Goal: Transaction & Acquisition: Book appointment/travel/reservation

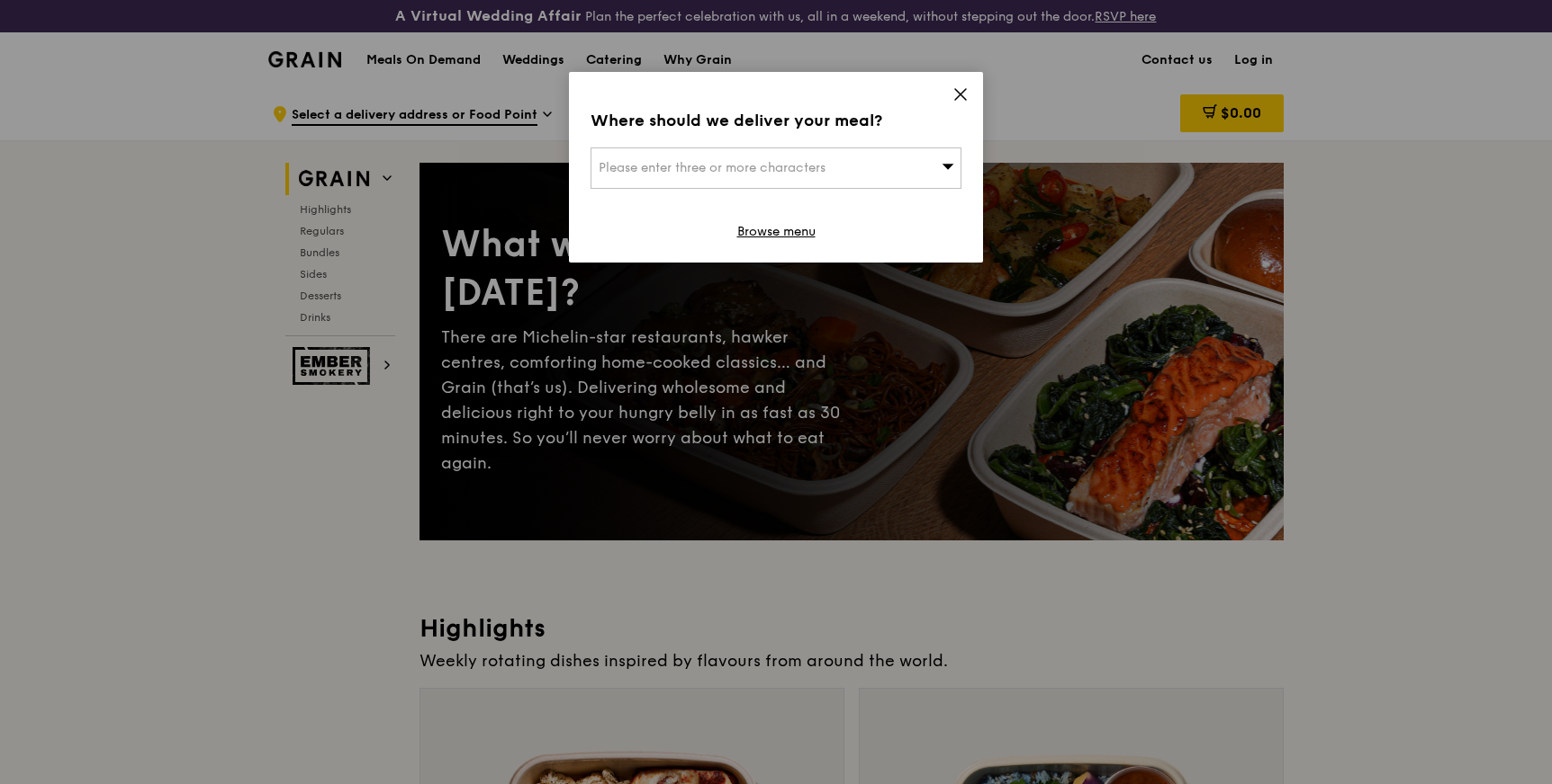
click at [962, 87] on icon at bounding box center [960, 94] width 16 height 16
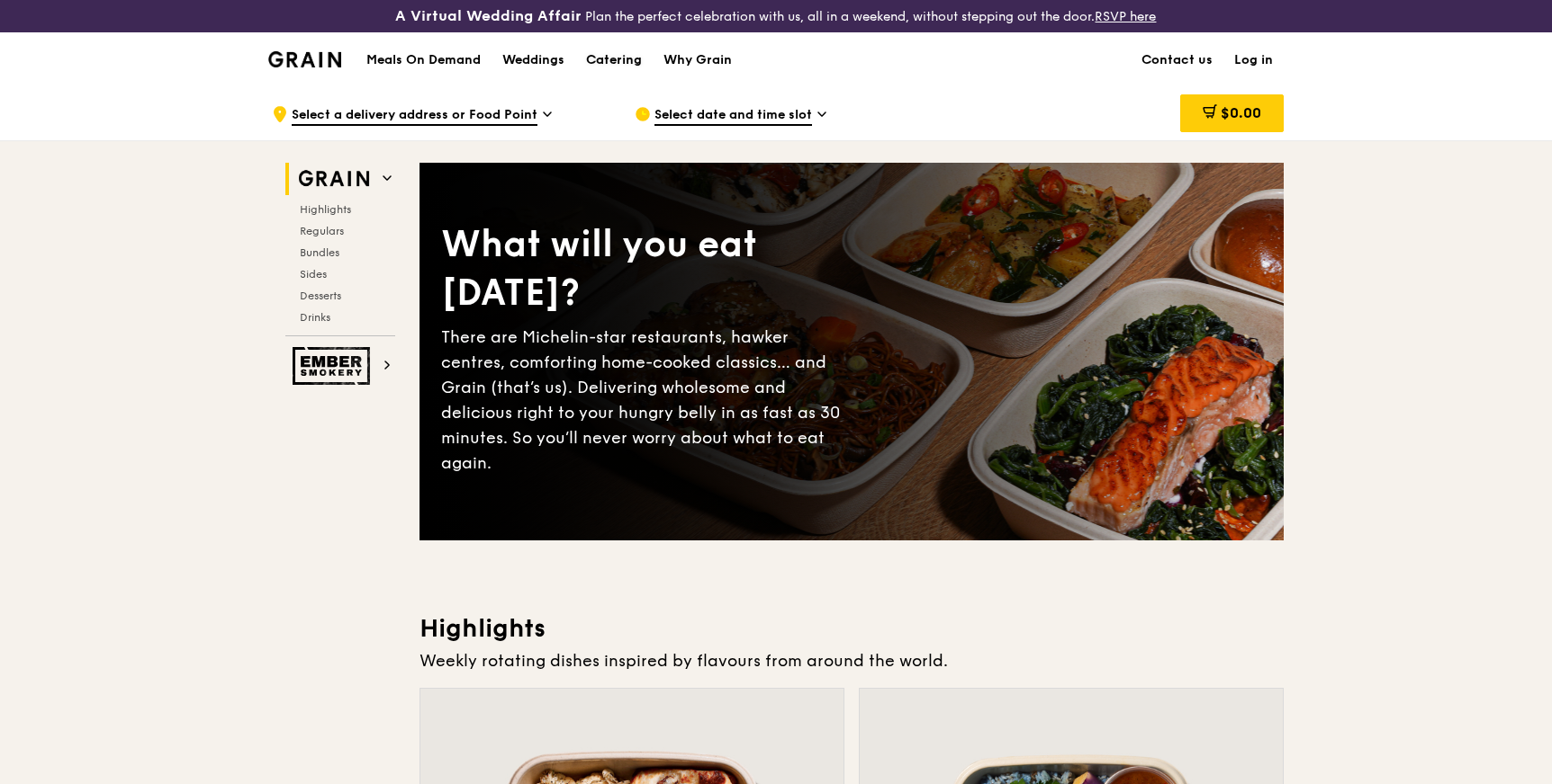
click at [635, 62] on div "Catering" at bounding box center [613, 60] width 56 height 54
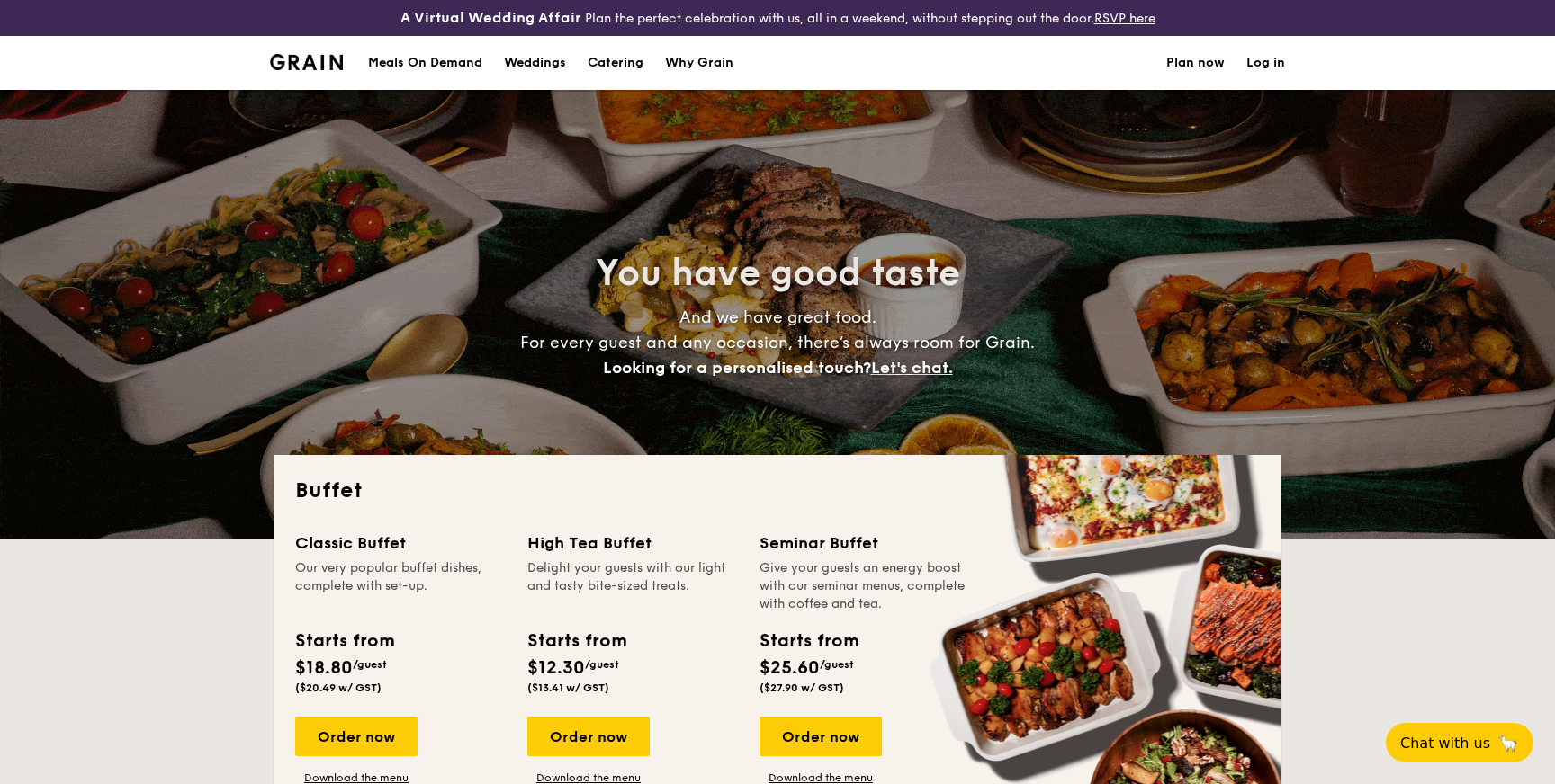
select select
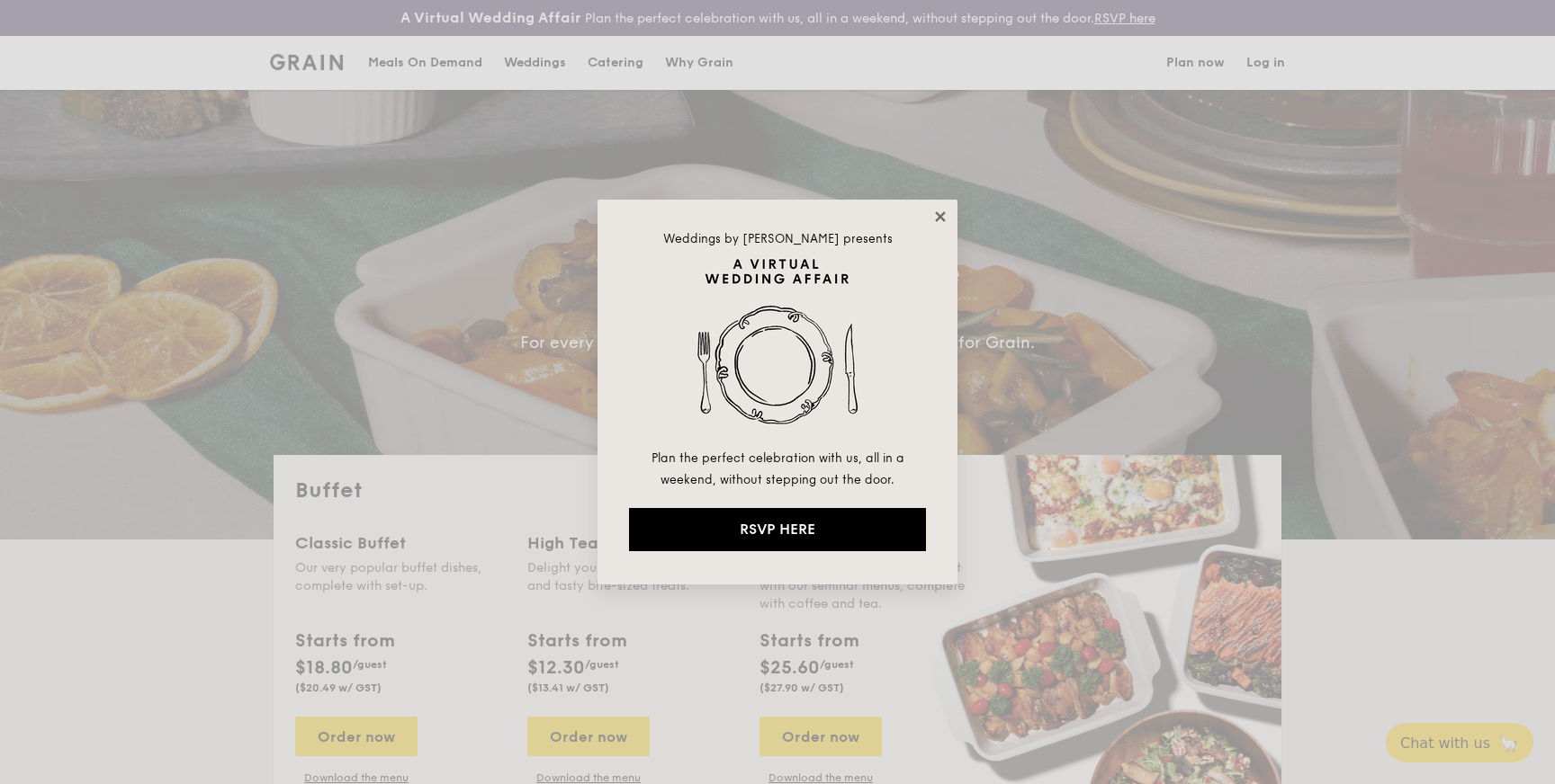
click at [943, 212] on icon at bounding box center [941, 217] width 16 height 16
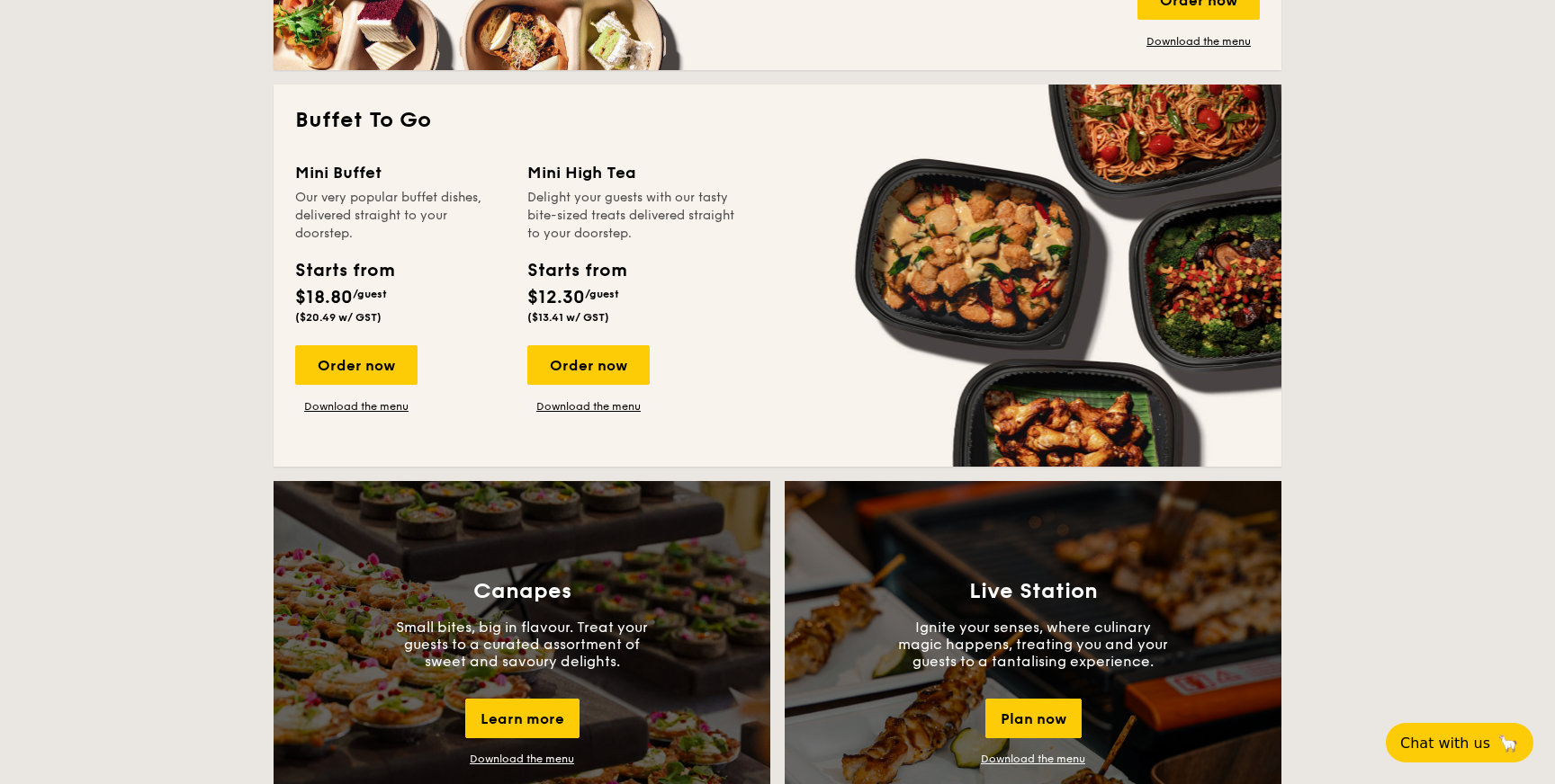
scroll to position [1138, 0]
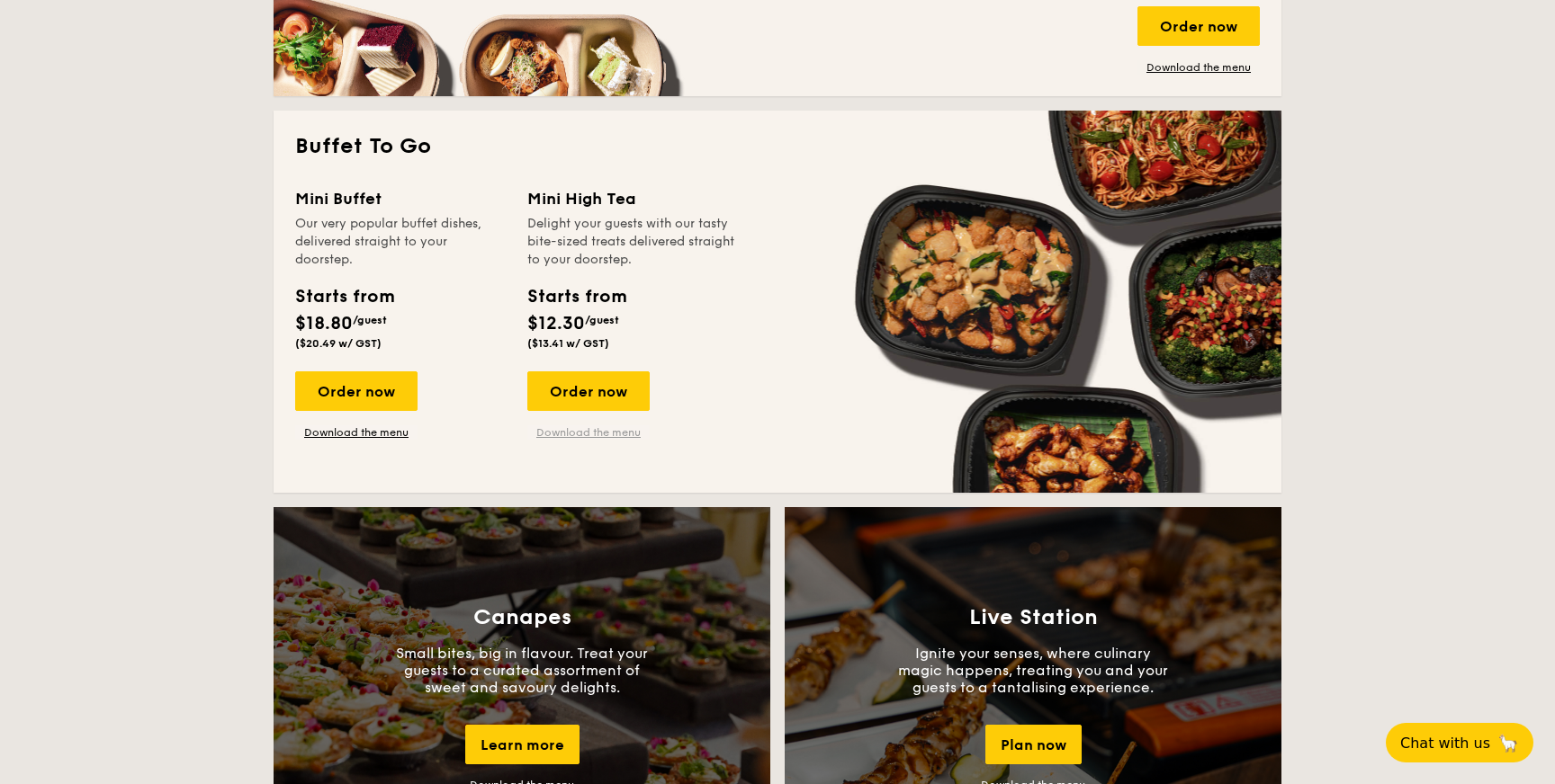
click at [578, 434] on link "Download the menu" at bounding box center [589, 432] width 122 height 14
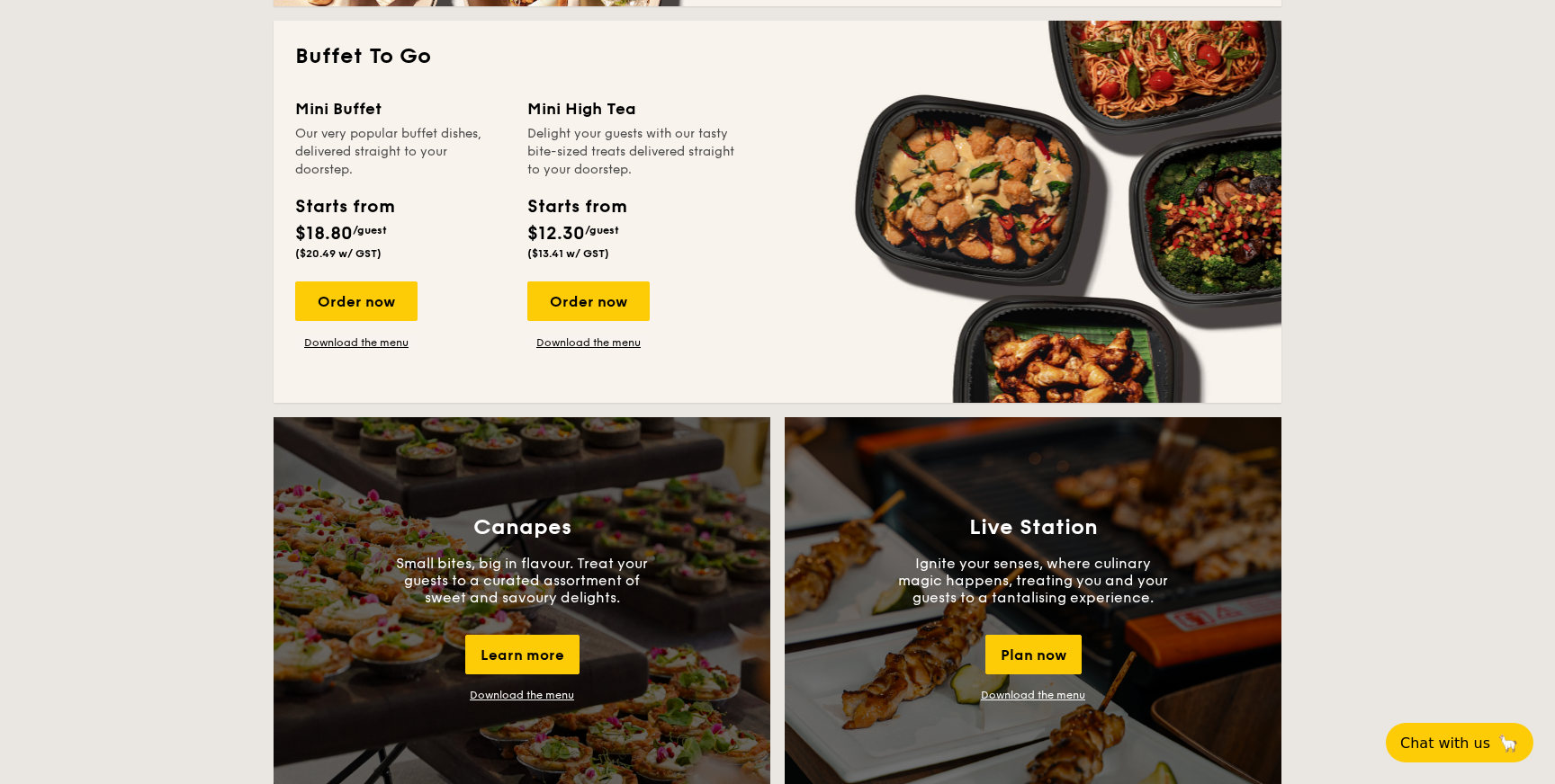
scroll to position [1169, 0]
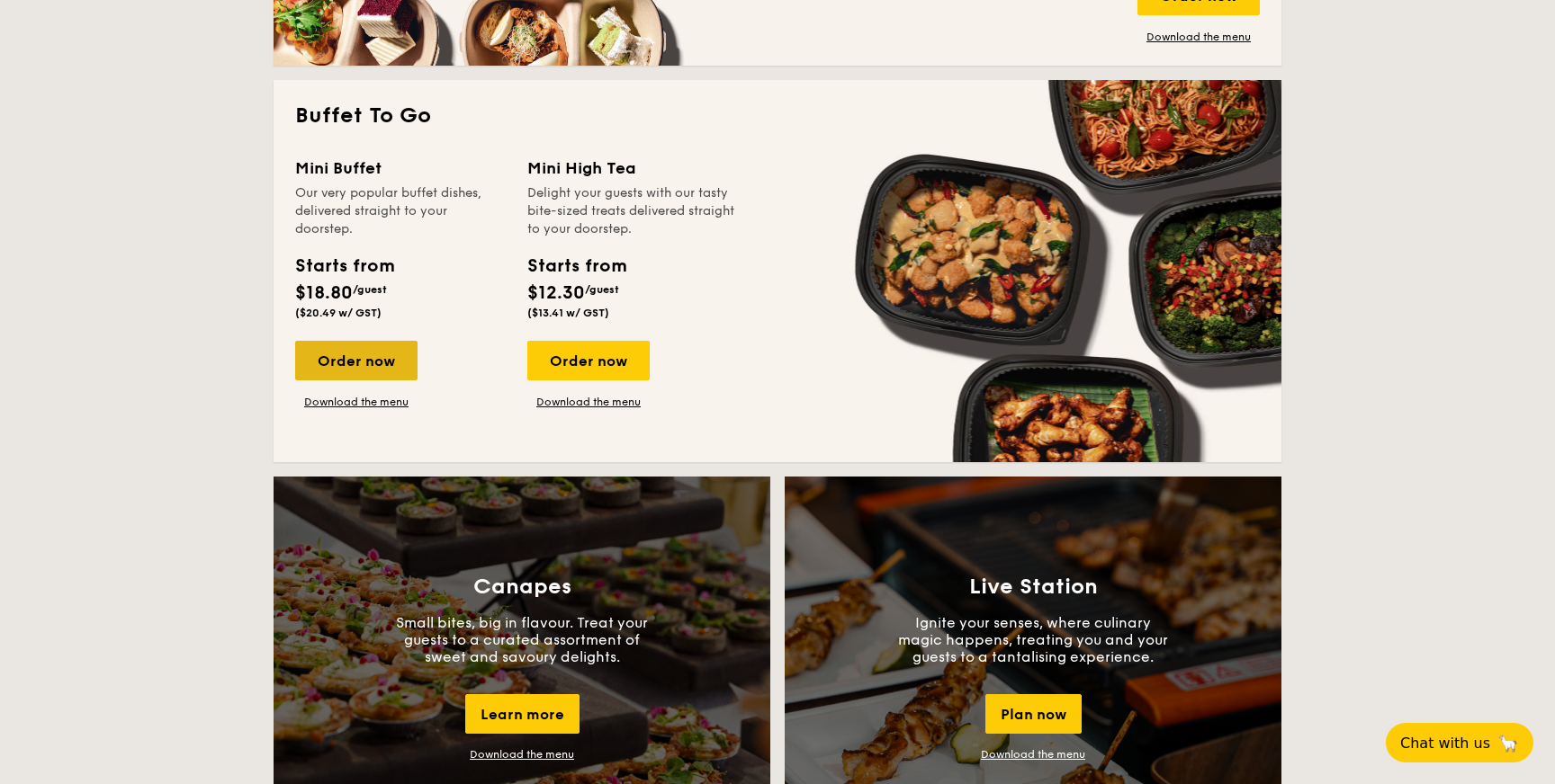
click at [374, 354] on div "Order now" at bounding box center [356, 361] width 122 height 40
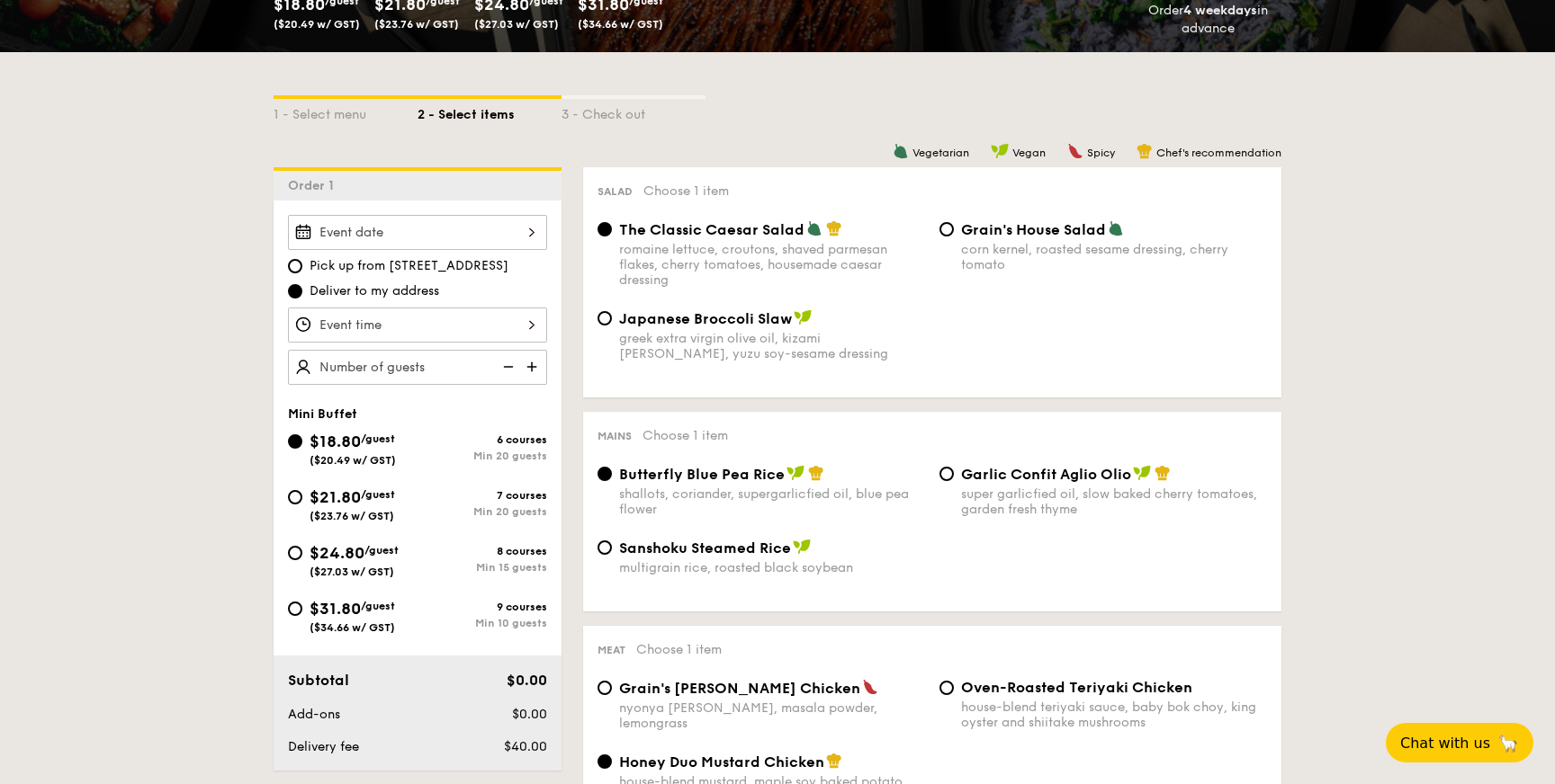
scroll to position [411, 0]
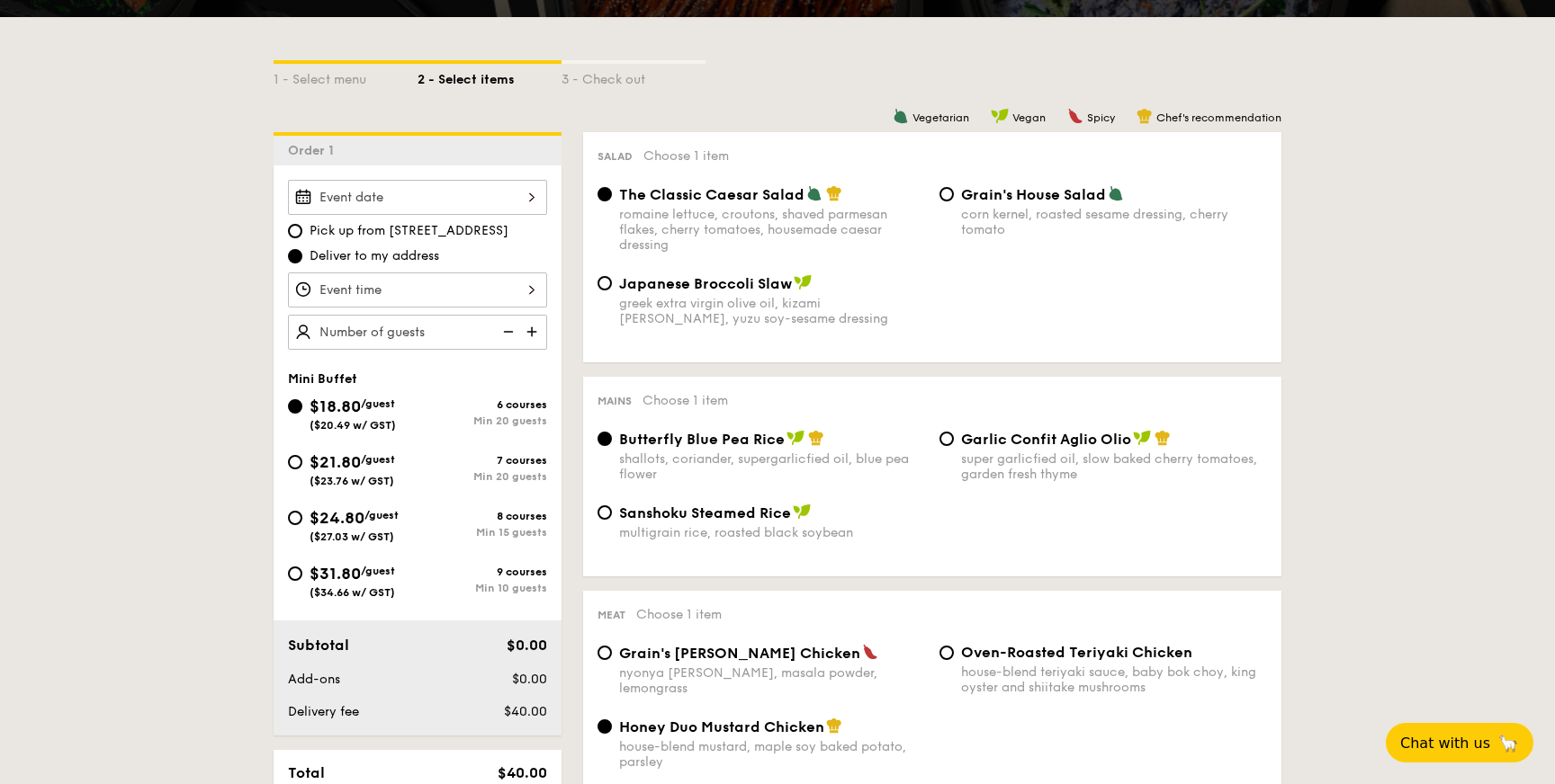
click at [405, 199] on div at bounding box center [418, 197] width 259 height 35
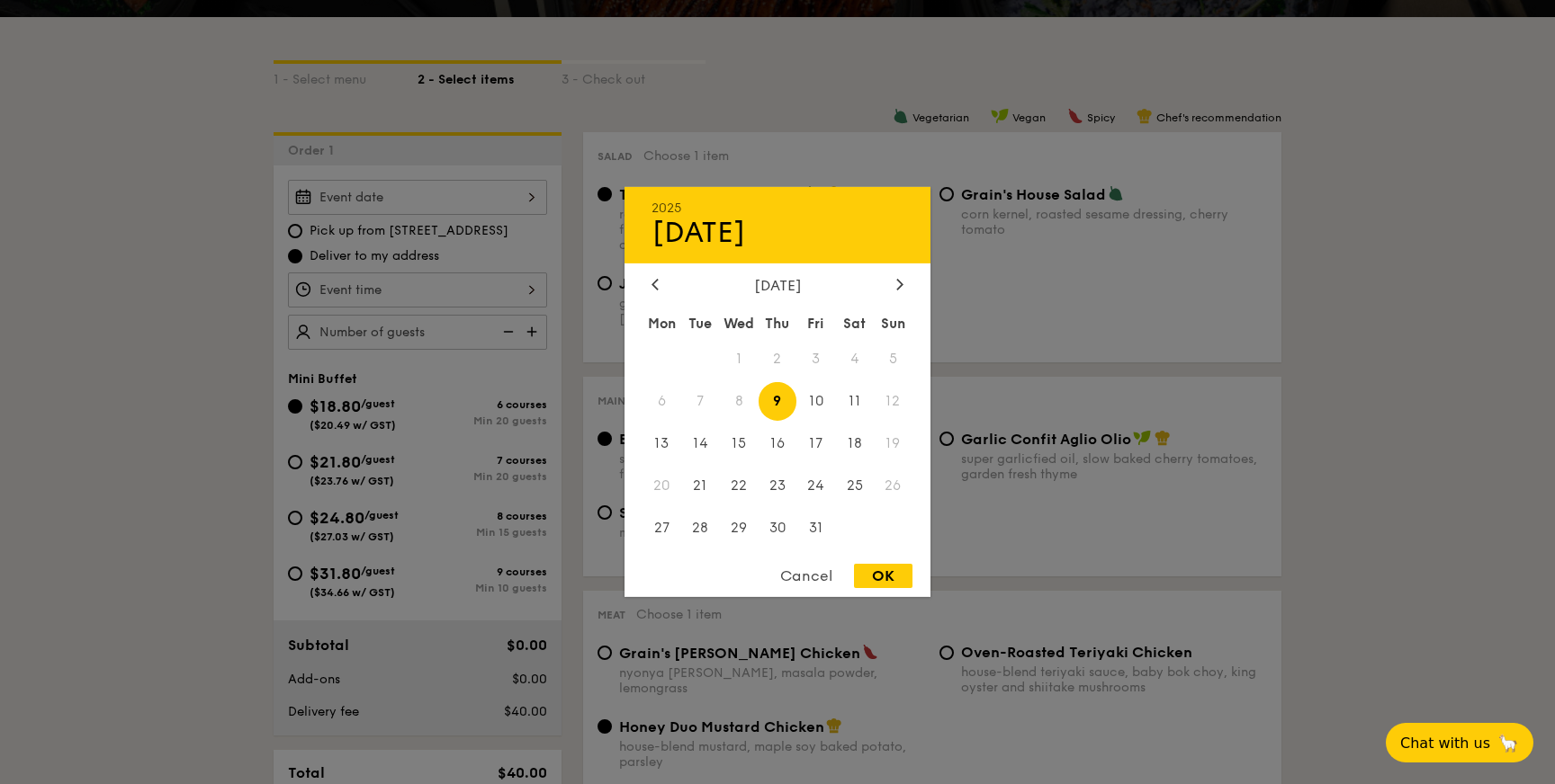
click at [824, 580] on div "Cancel" at bounding box center [806, 576] width 88 height 24
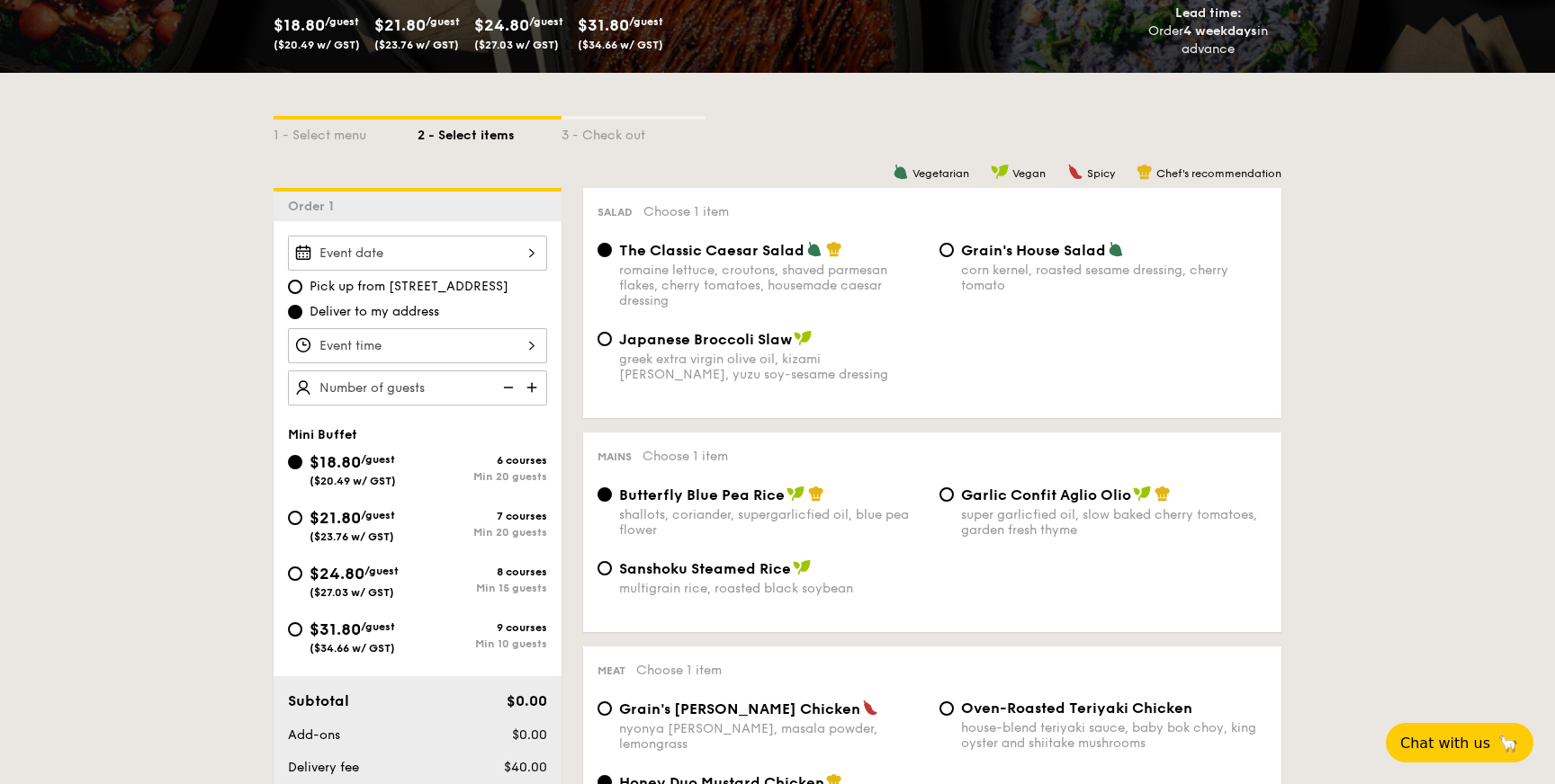
scroll to position [435, 0]
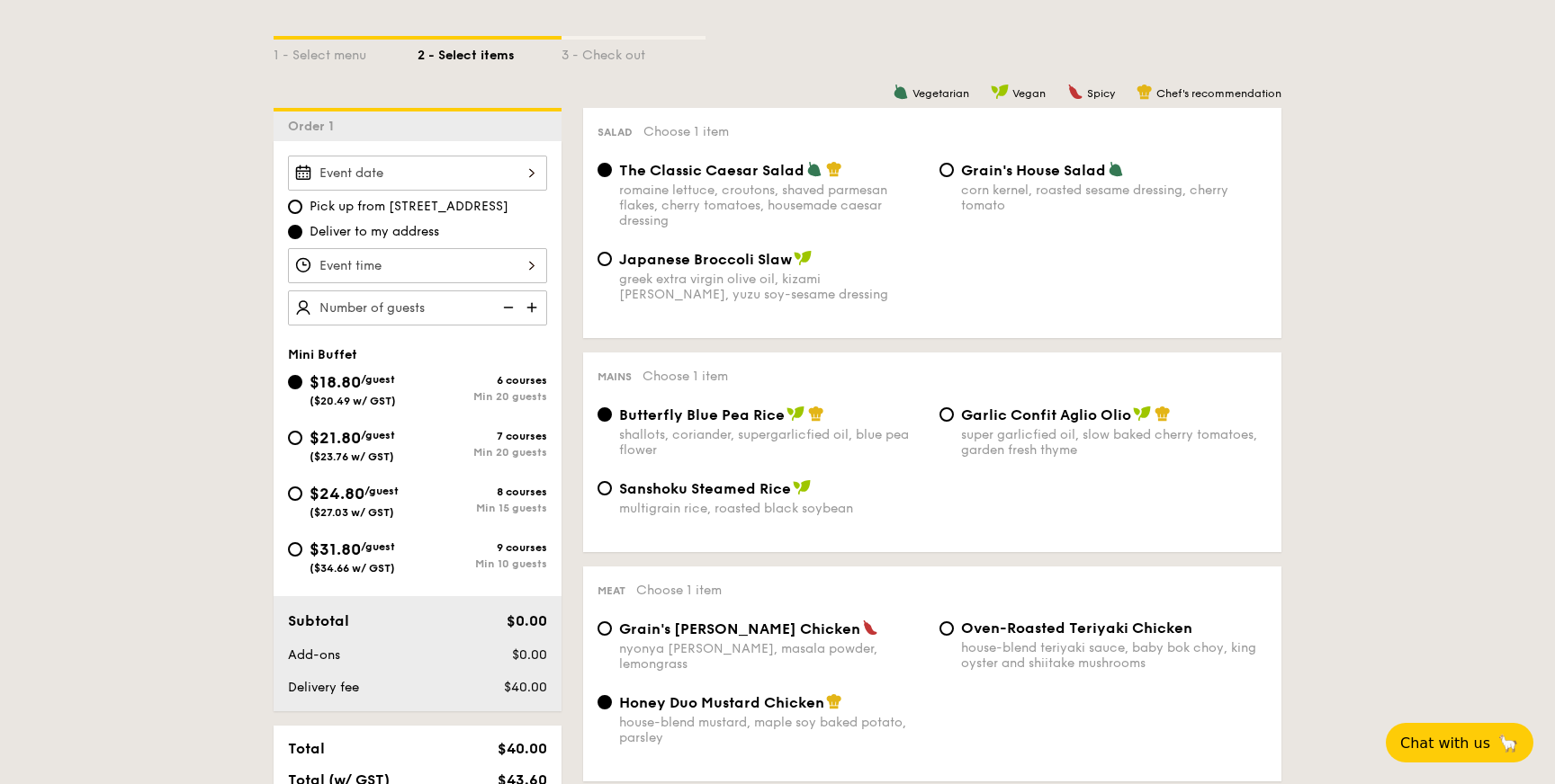
click at [416, 264] on div at bounding box center [418, 265] width 259 height 35
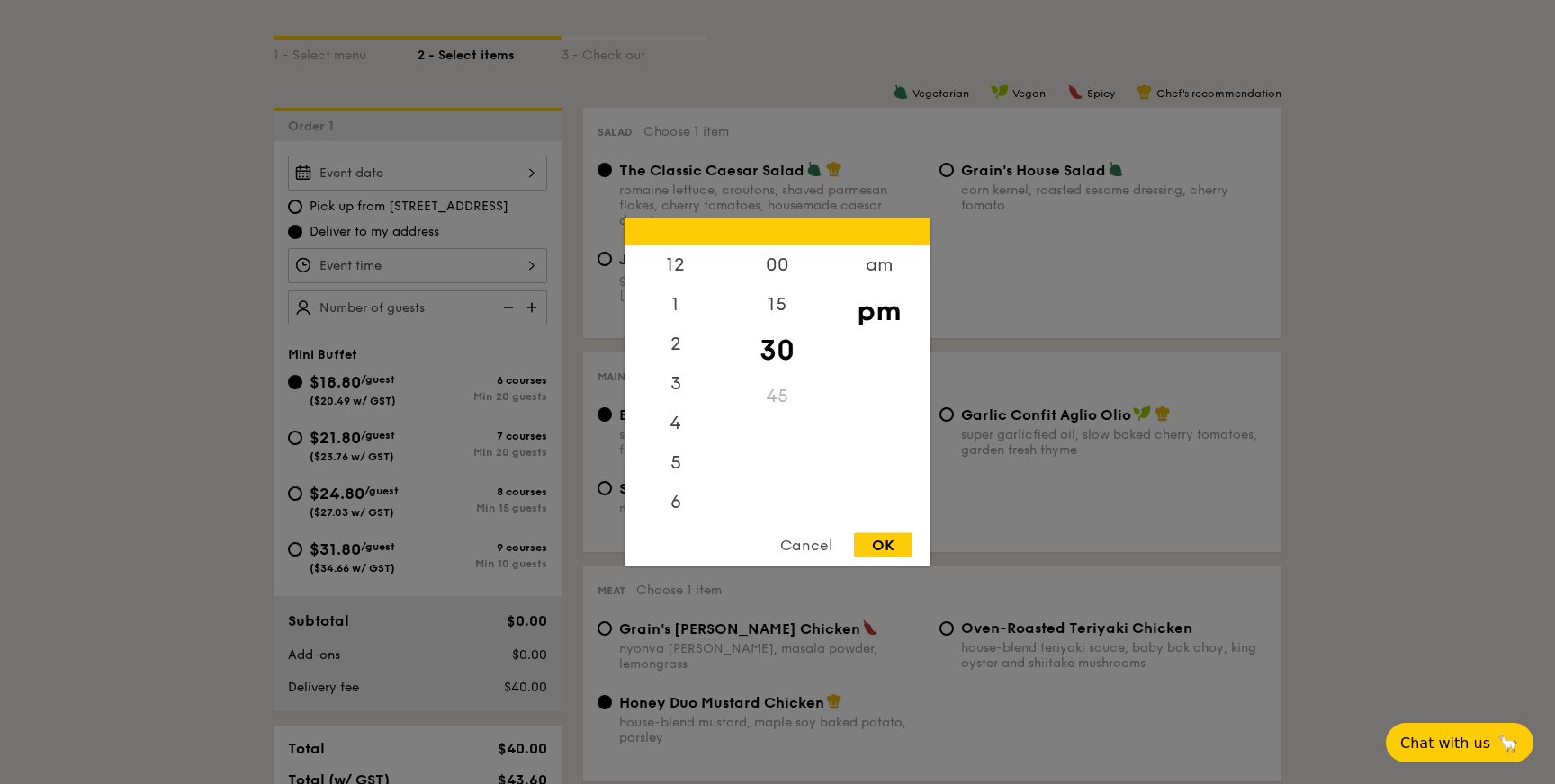
scroll to position [79, 0]
click at [454, 194] on div at bounding box center [778, 392] width 1555 height 784
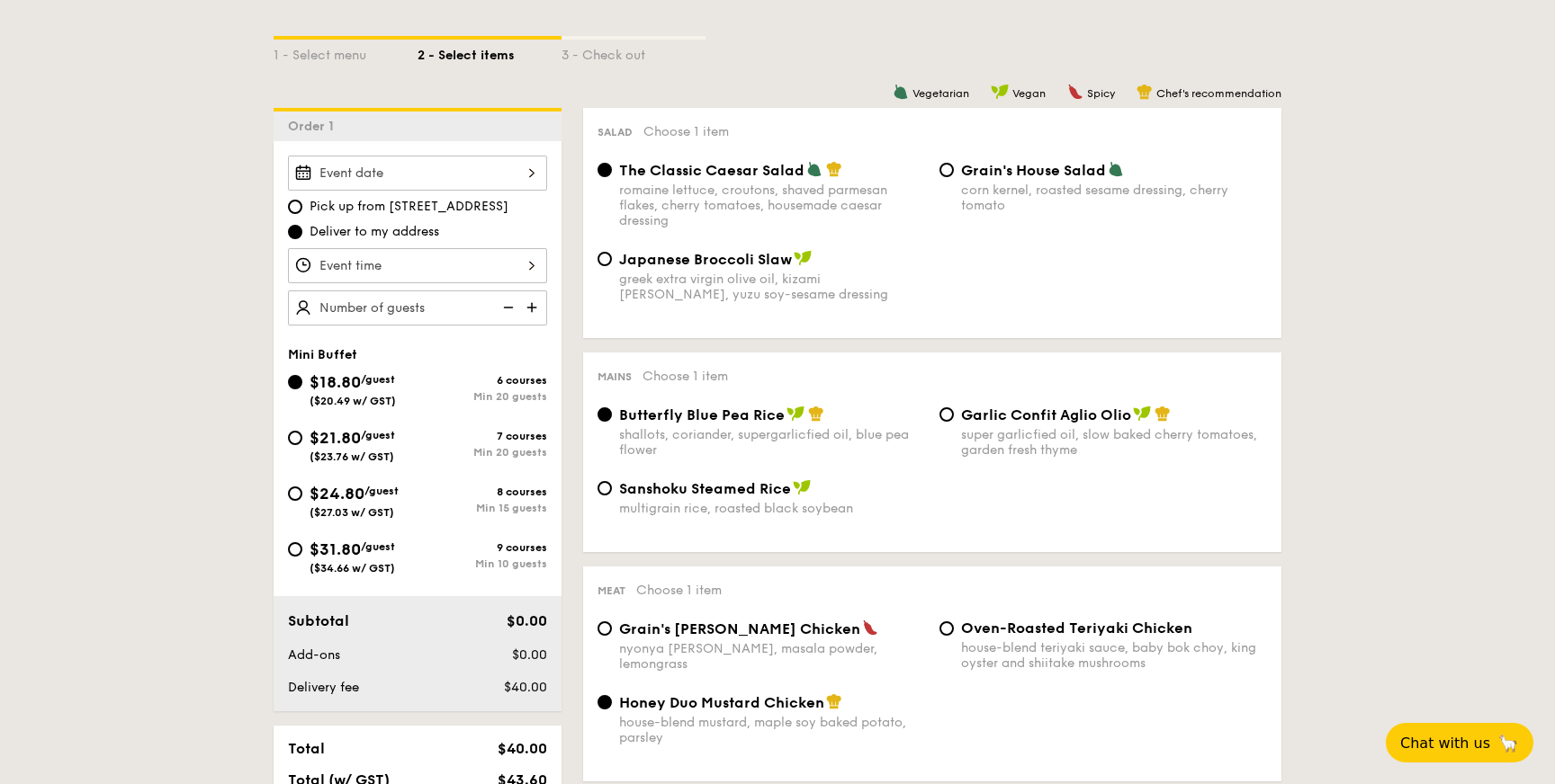
click at [476, 181] on div at bounding box center [778, 392] width 1555 height 784
click at [470, 181] on div at bounding box center [418, 173] width 259 height 35
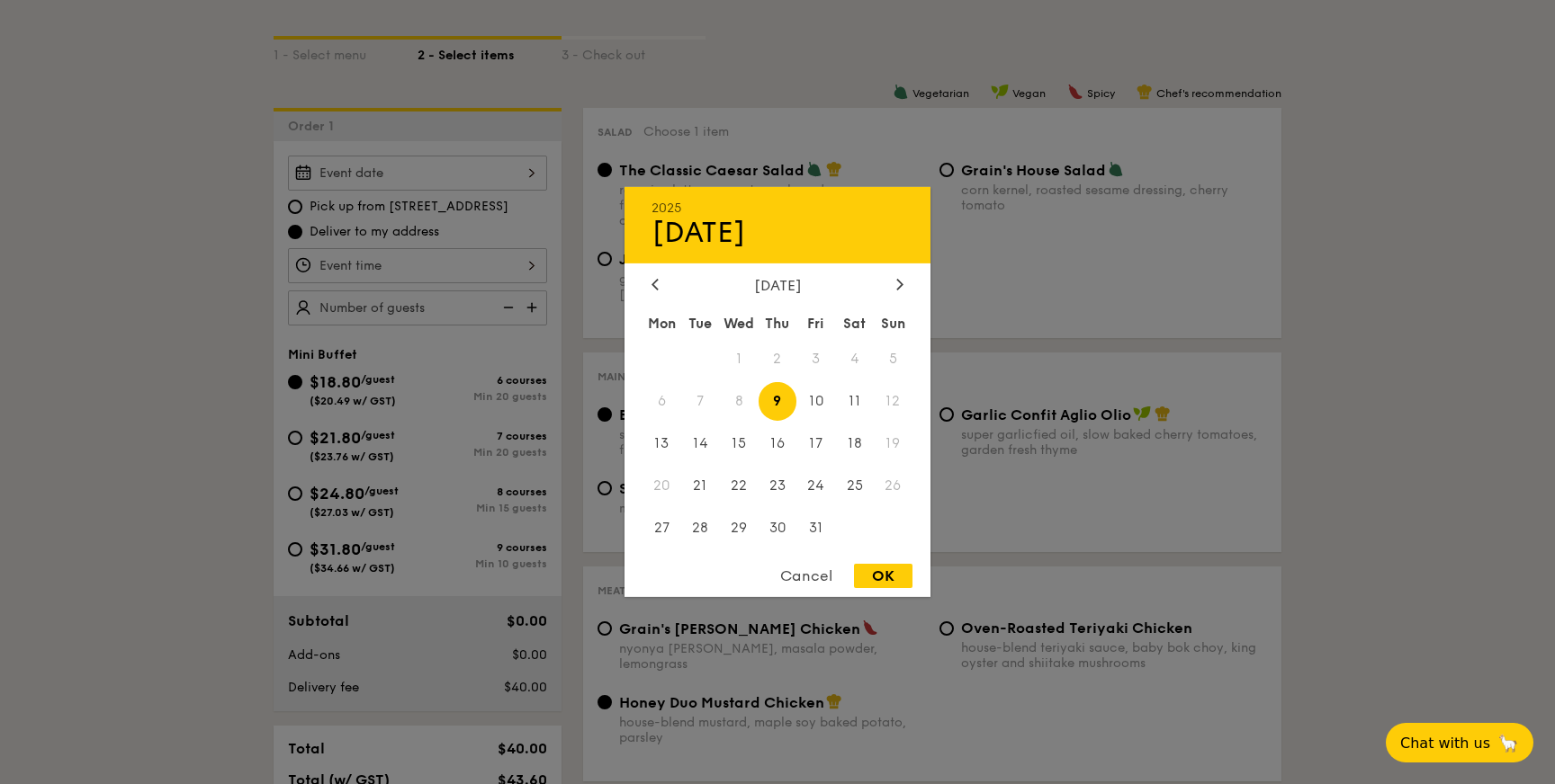
click at [889, 490] on span "26" at bounding box center [893, 485] width 39 height 39
click at [836, 487] on span "25" at bounding box center [854, 485] width 39 height 39
click at [886, 487] on span "26" at bounding box center [893, 485] width 39 height 39
click at [877, 593] on div "Cancel OK" at bounding box center [778, 580] width 306 height 33
click at [887, 584] on div "OK" at bounding box center [883, 576] width 59 height 24
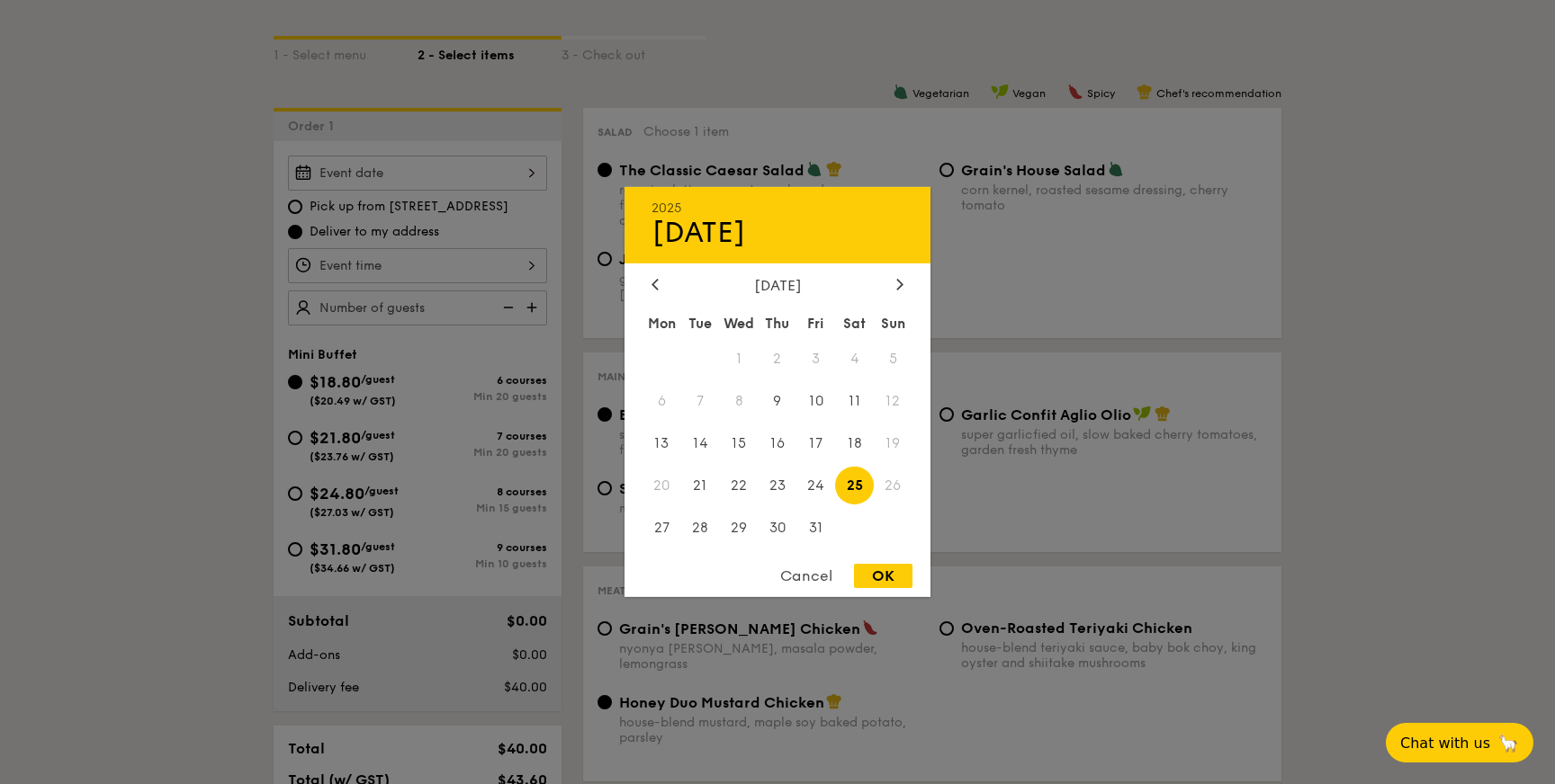
type input "[DATE]"
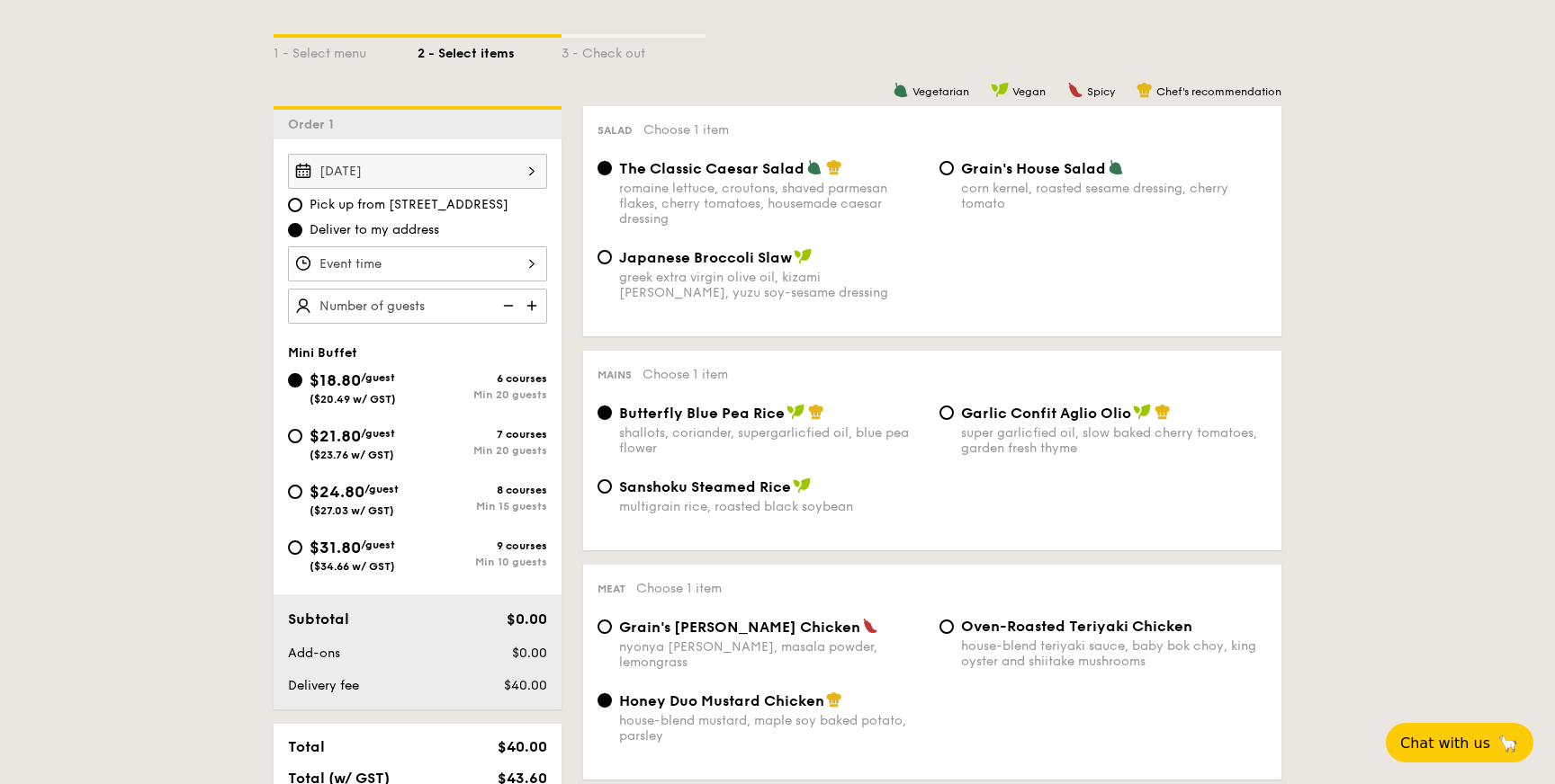
scroll to position [446, 0]
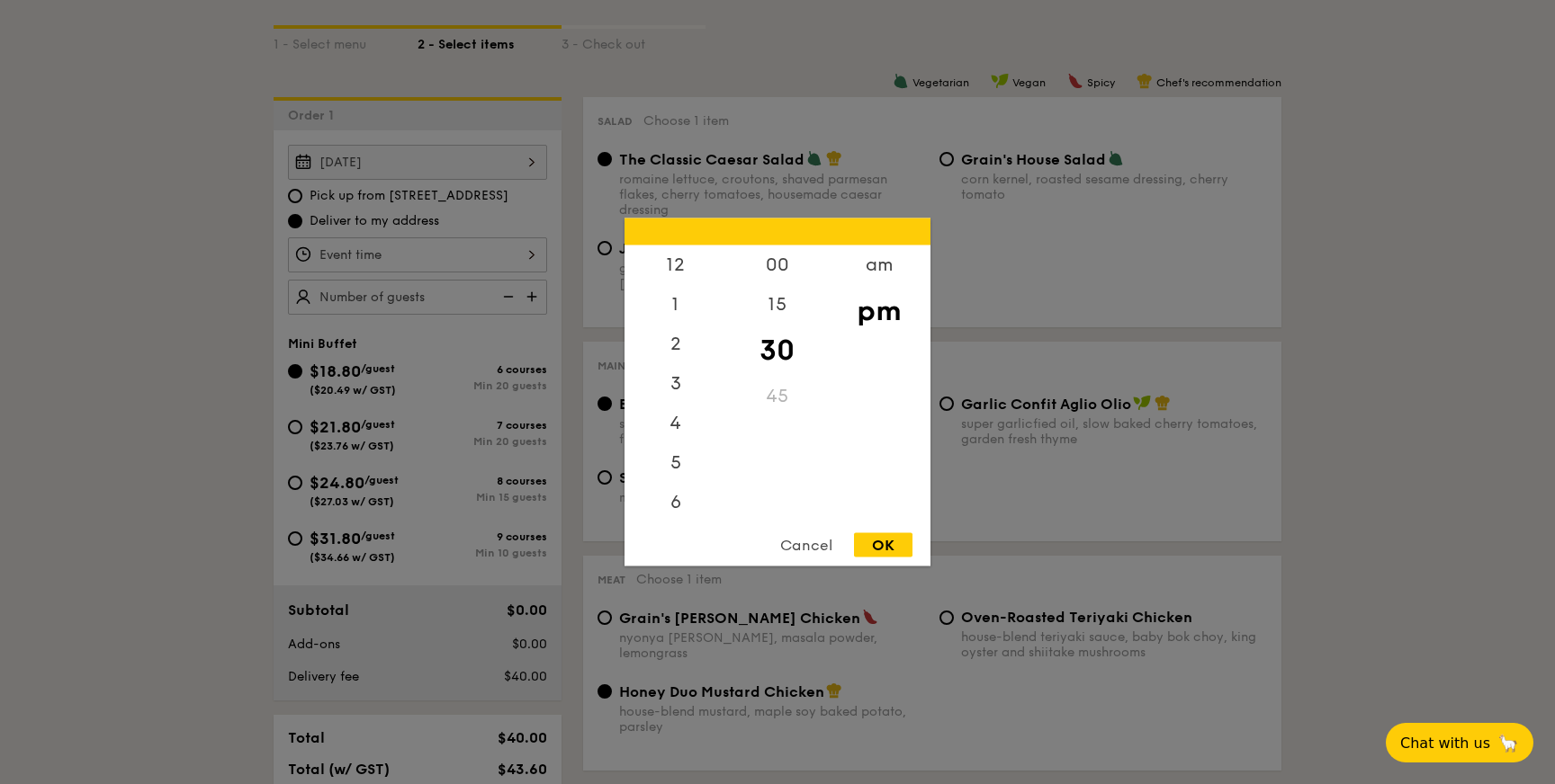
click at [489, 261] on div "12 1 2 3 4 5 6 7 8 9 10 11 00 15 30 45 am pm Cancel OK" at bounding box center [418, 254] width 259 height 35
click at [524, 211] on div at bounding box center [778, 392] width 1555 height 784
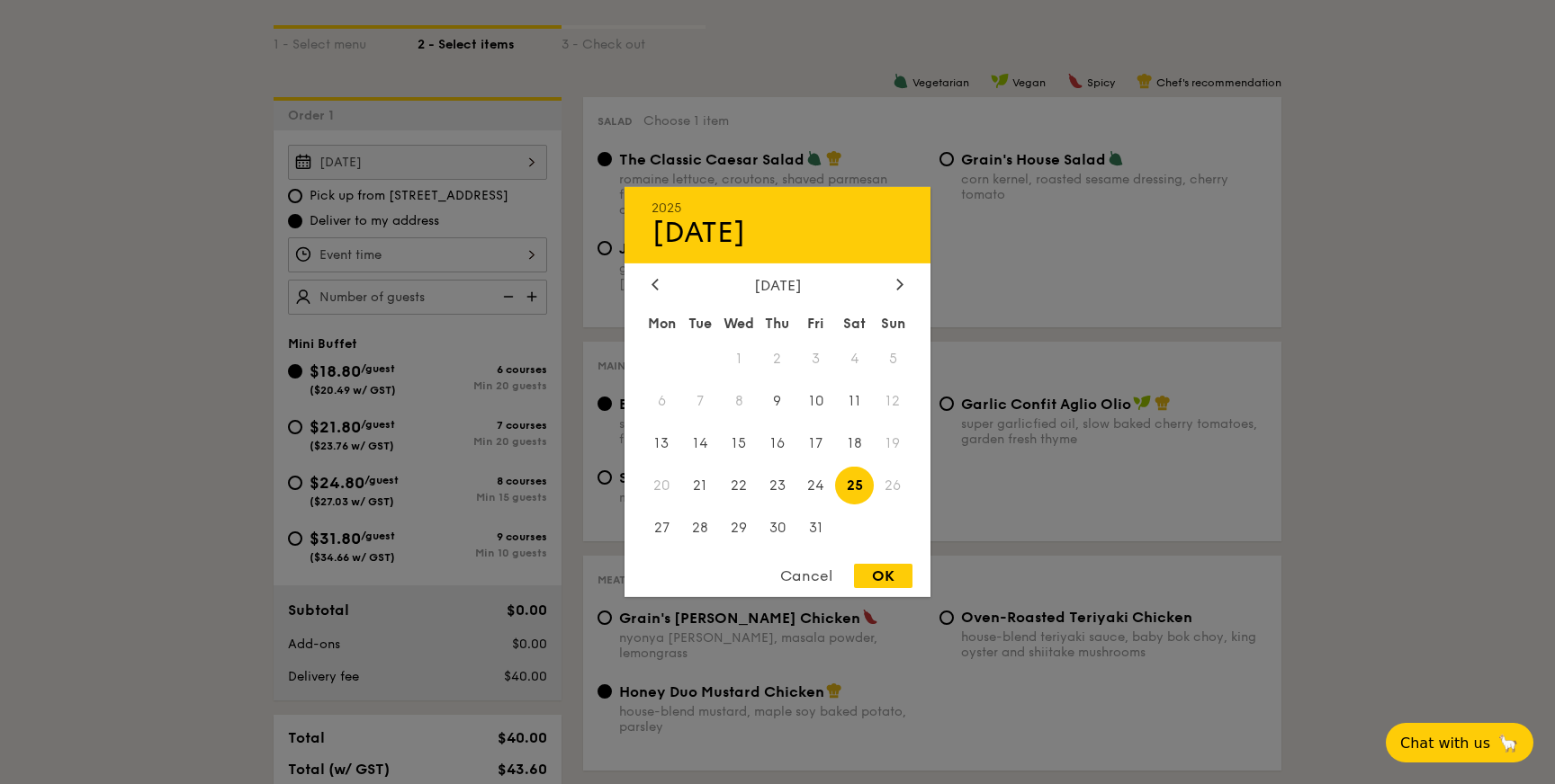
click at [535, 158] on div "[DATE] 2025 Oct [DATE] Tue Wed Thu Fri Sat Sun 1 2 3 4 5 6 7 8 9 10 11 12 13 14…" at bounding box center [418, 162] width 259 height 35
click at [937, 385] on div at bounding box center [778, 392] width 1555 height 784
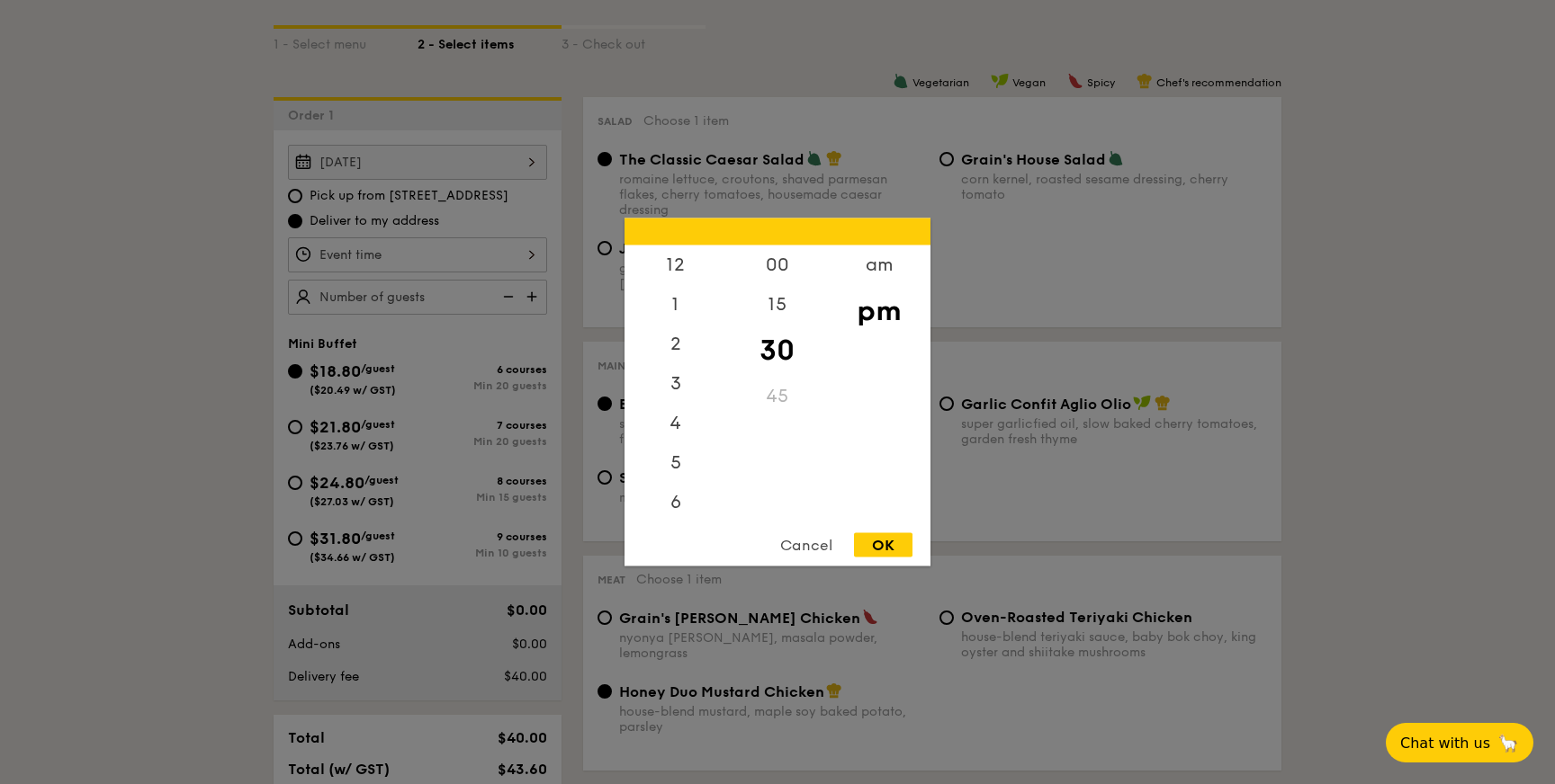
click at [431, 262] on div "12 1 2 3 4 5 6 7 8 9 10 11 00 15 30 45 am pm Cancel OK" at bounding box center [418, 254] width 259 height 35
click at [875, 278] on div "am" at bounding box center [879, 271] width 101 height 53
click at [678, 453] on div "10" at bounding box center [675, 454] width 101 height 53
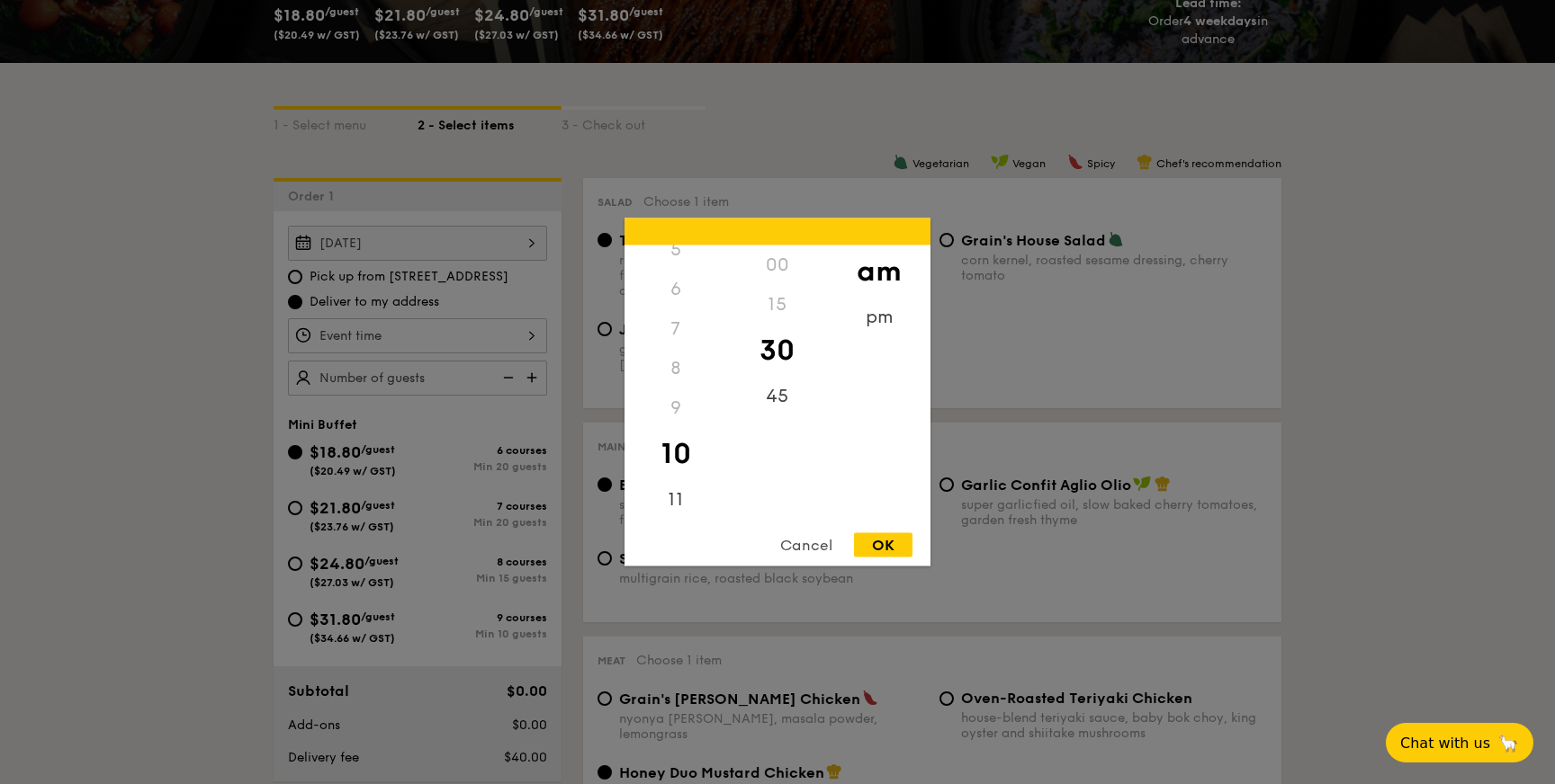
scroll to position [364, 0]
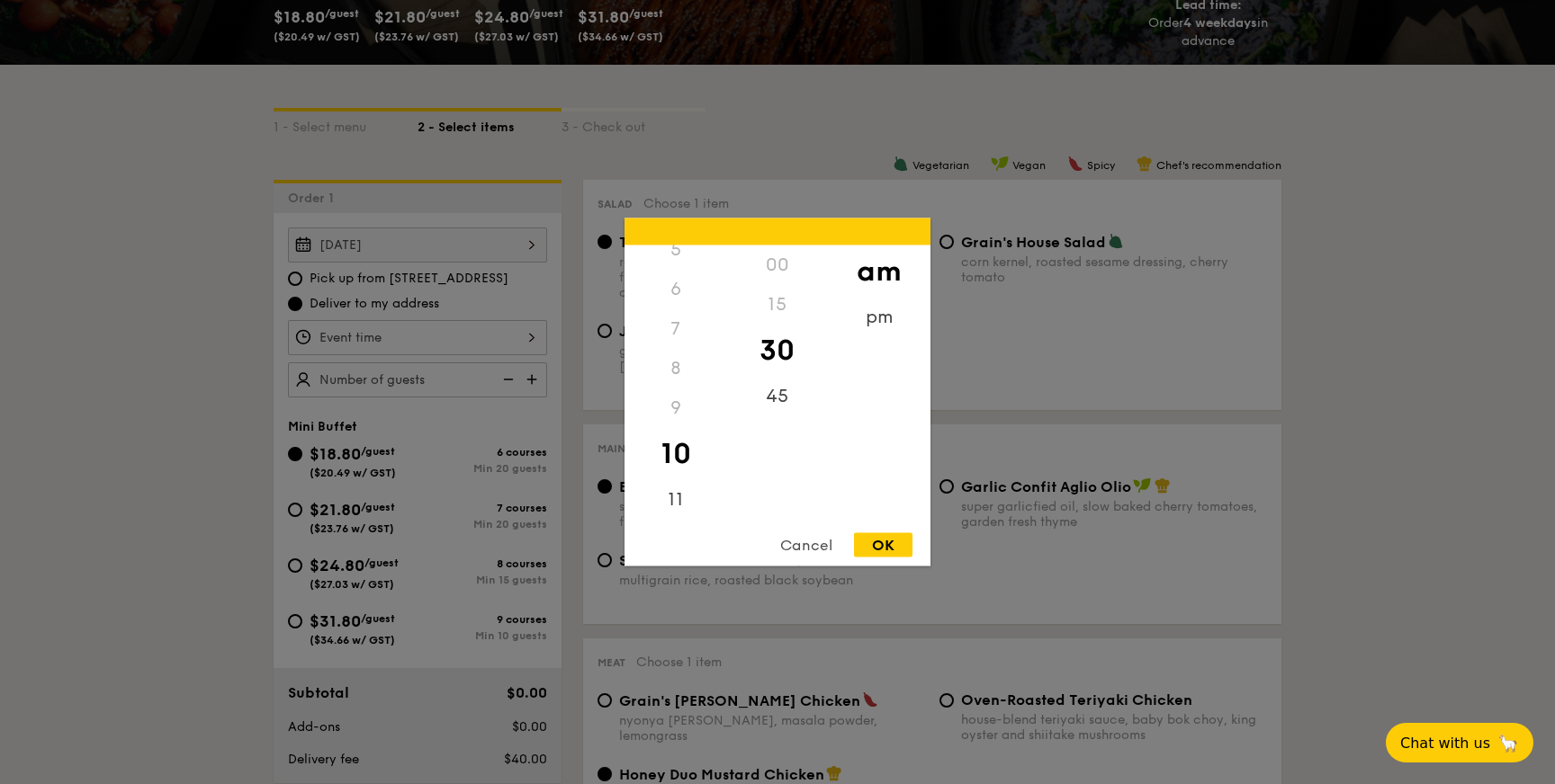
click at [780, 312] on div "15" at bounding box center [778, 305] width 101 height 40
click at [779, 362] on div "30" at bounding box center [778, 351] width 101 height 53
click at [889, 546] on div "OK" at bounding box center [883, 546] width 59 height 24
type input "10:30AM"
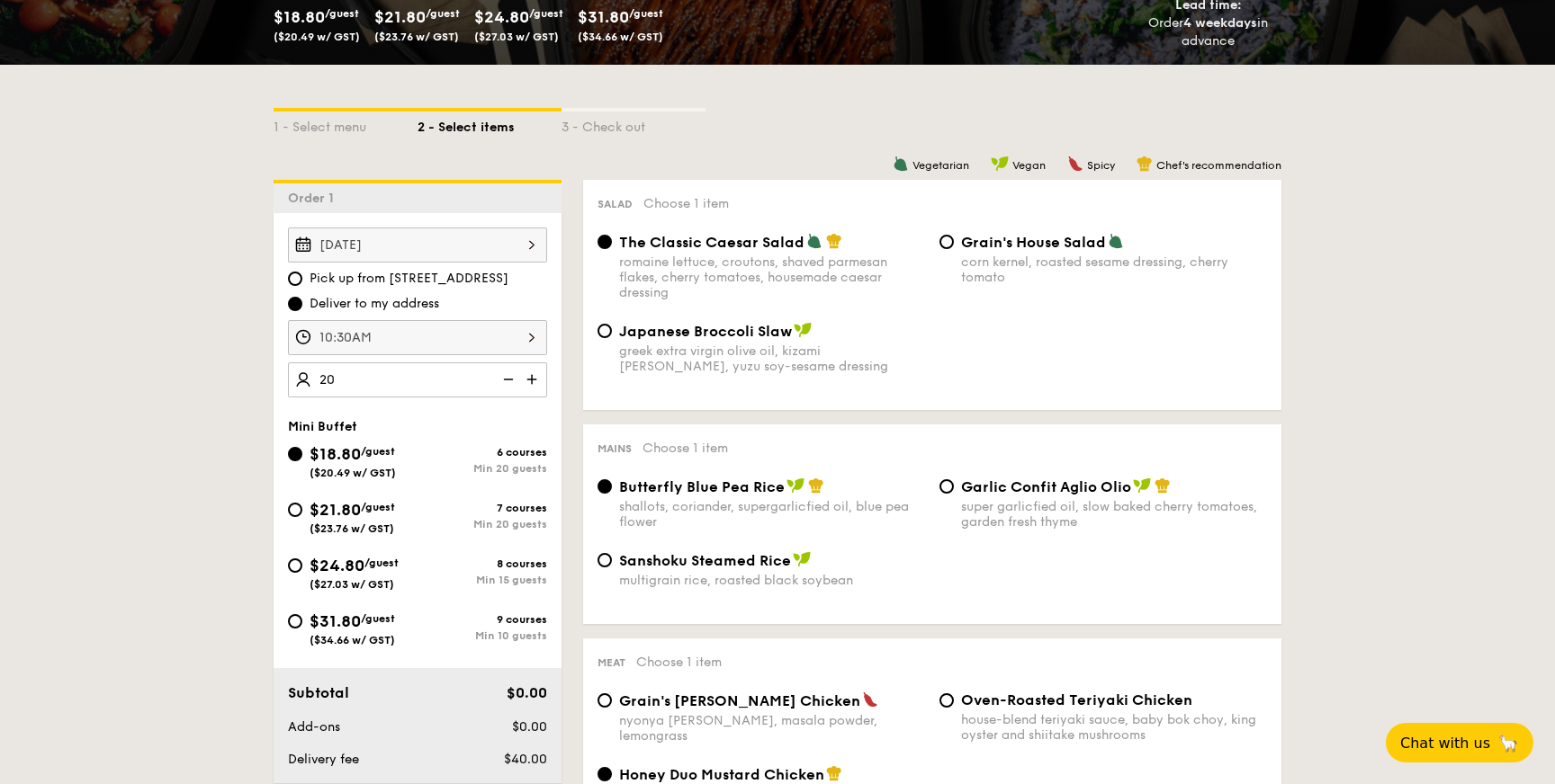
type input "20 guests"
click at [334, 626] on span "$31.80" at bounding box center [335, 622] width 52 height 20
click at [302, 626] on input "$31.80 /guest ($34.66 w/ GST) 9 courses Min 10 guests" at bounding box center [295, 621] width 14 height 14
radio input "true"
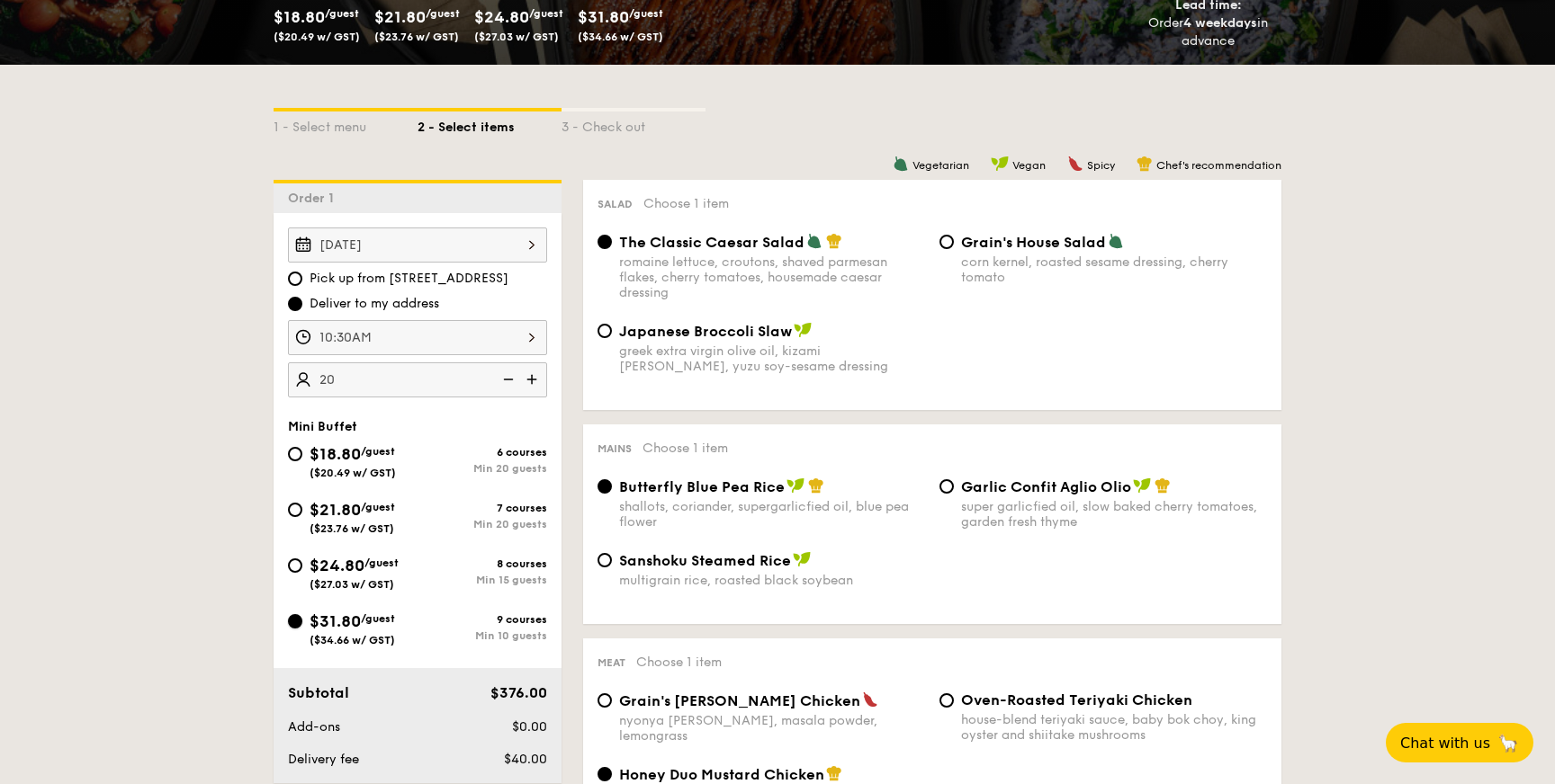
radio input "true"
radio input "false"
radio input "true"
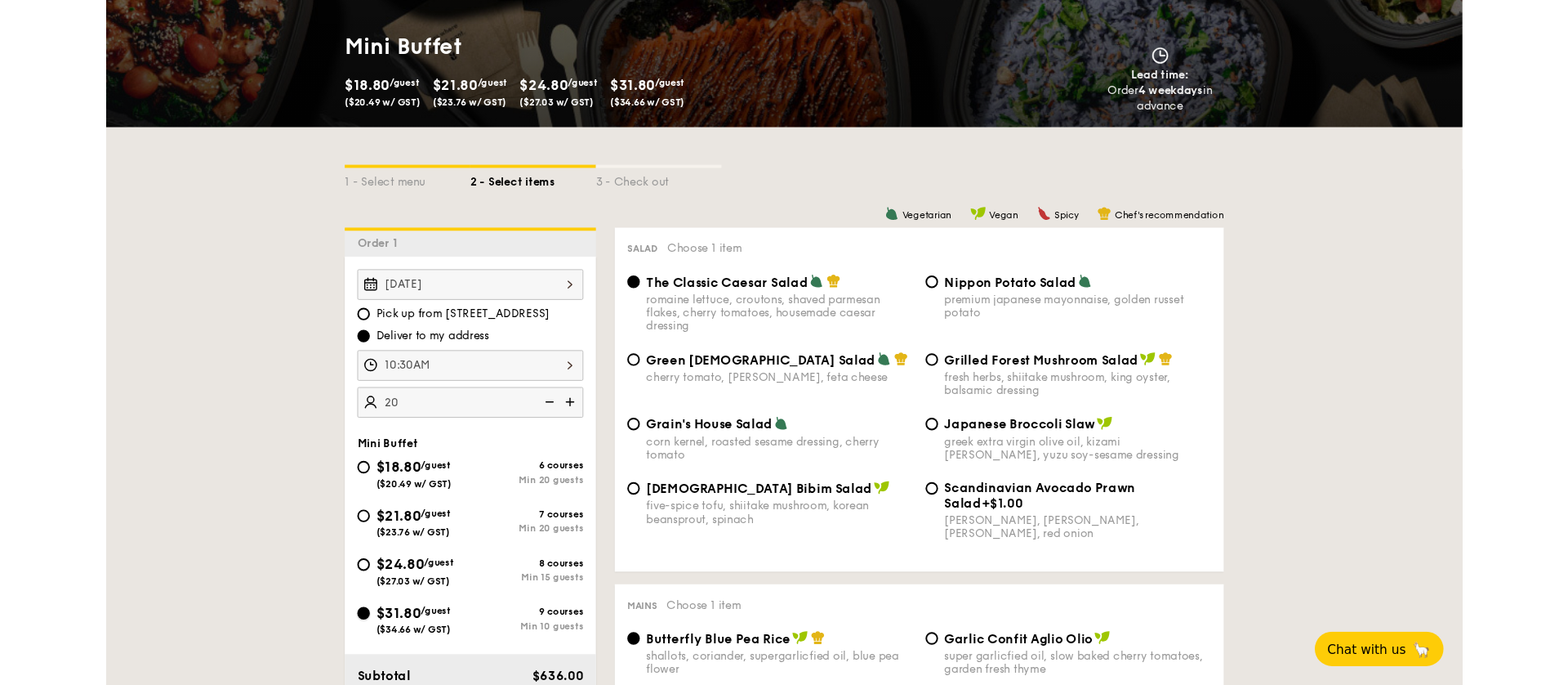
scroll to position [211, 0]
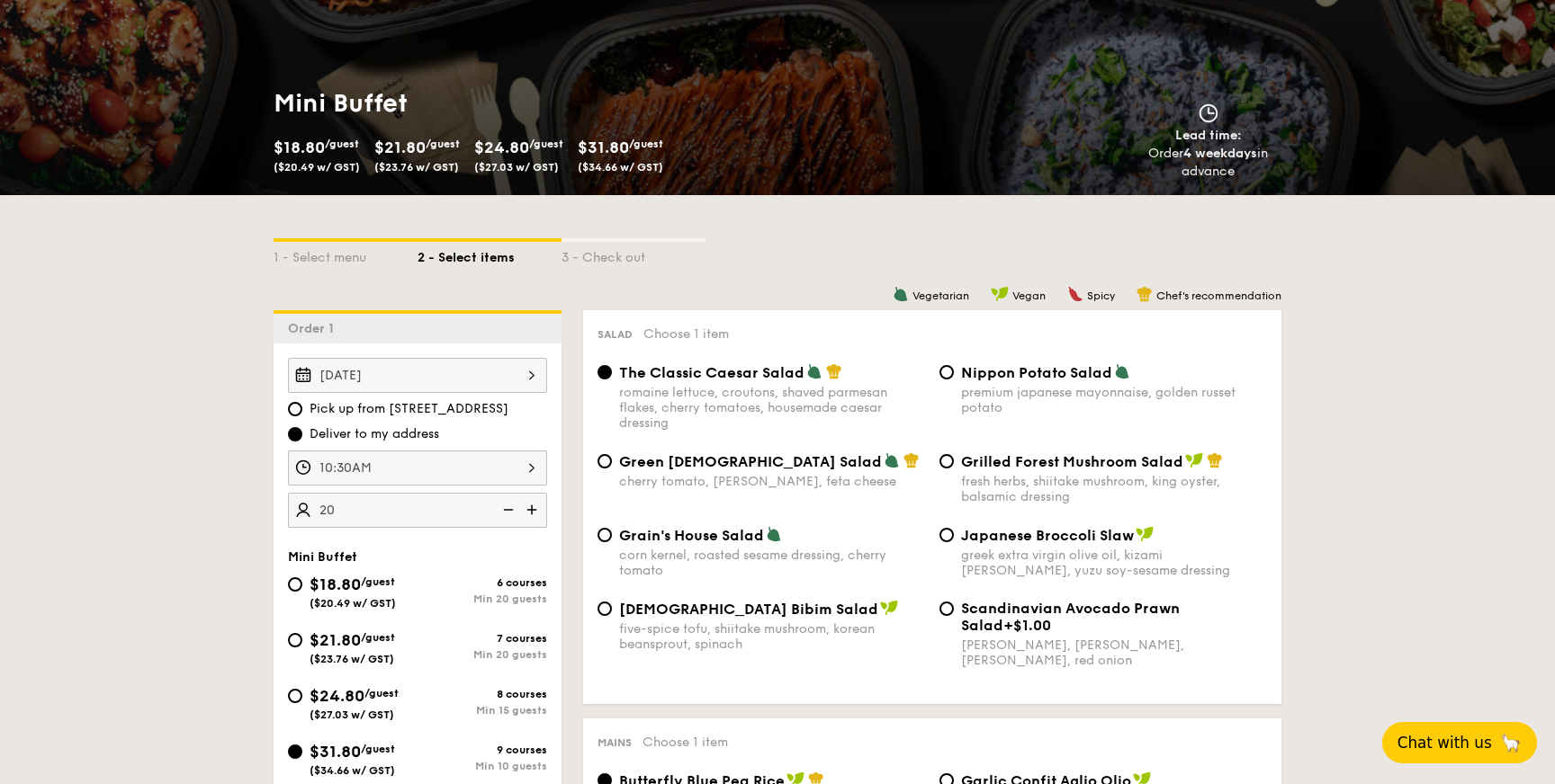
click at [1469, 738] on span "Chat with us" at bounding box center [1445, 743] width 94 height 18
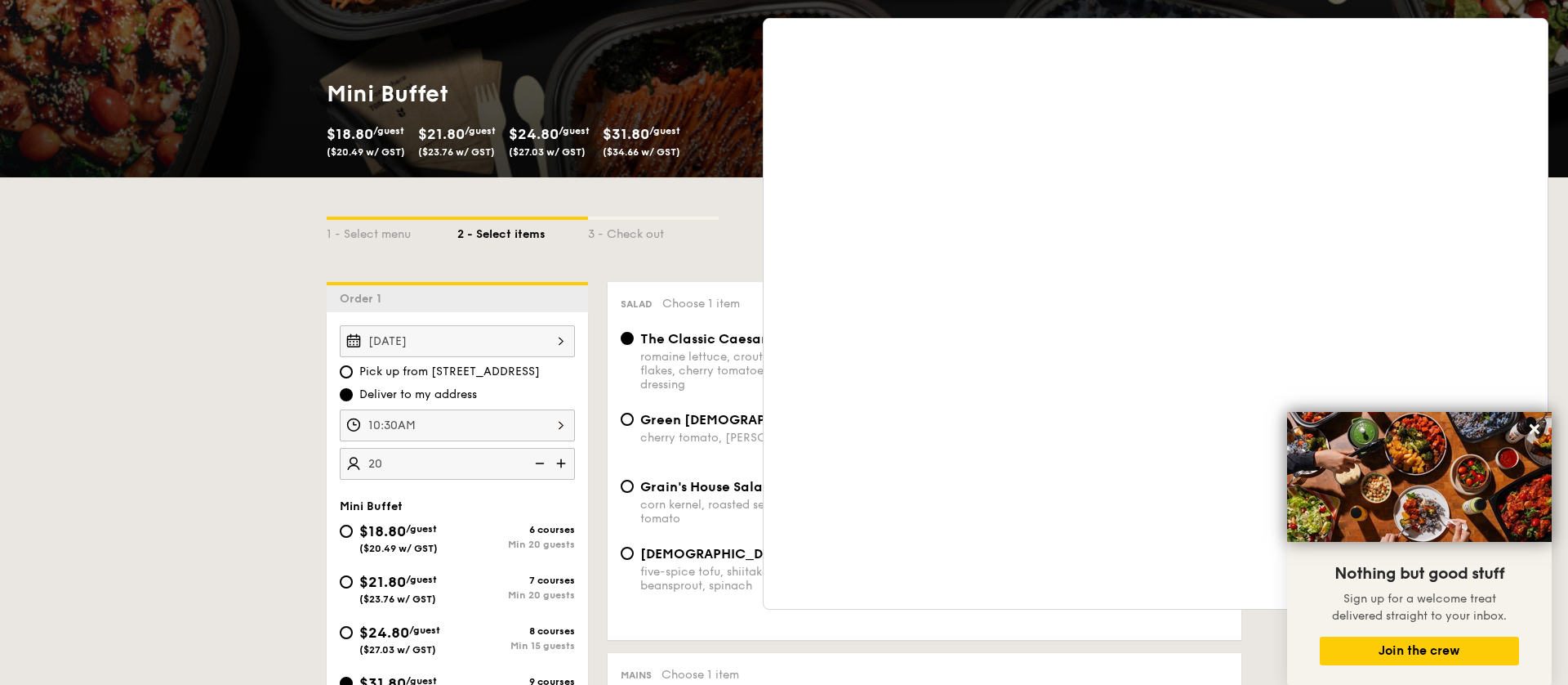
click at [674, 232] on div "3 - Check out" at bounding box center [653, 231] width 131 height 23
click at [1411, 429] on icon at bounding box center [1535, 429] width 10 height 10
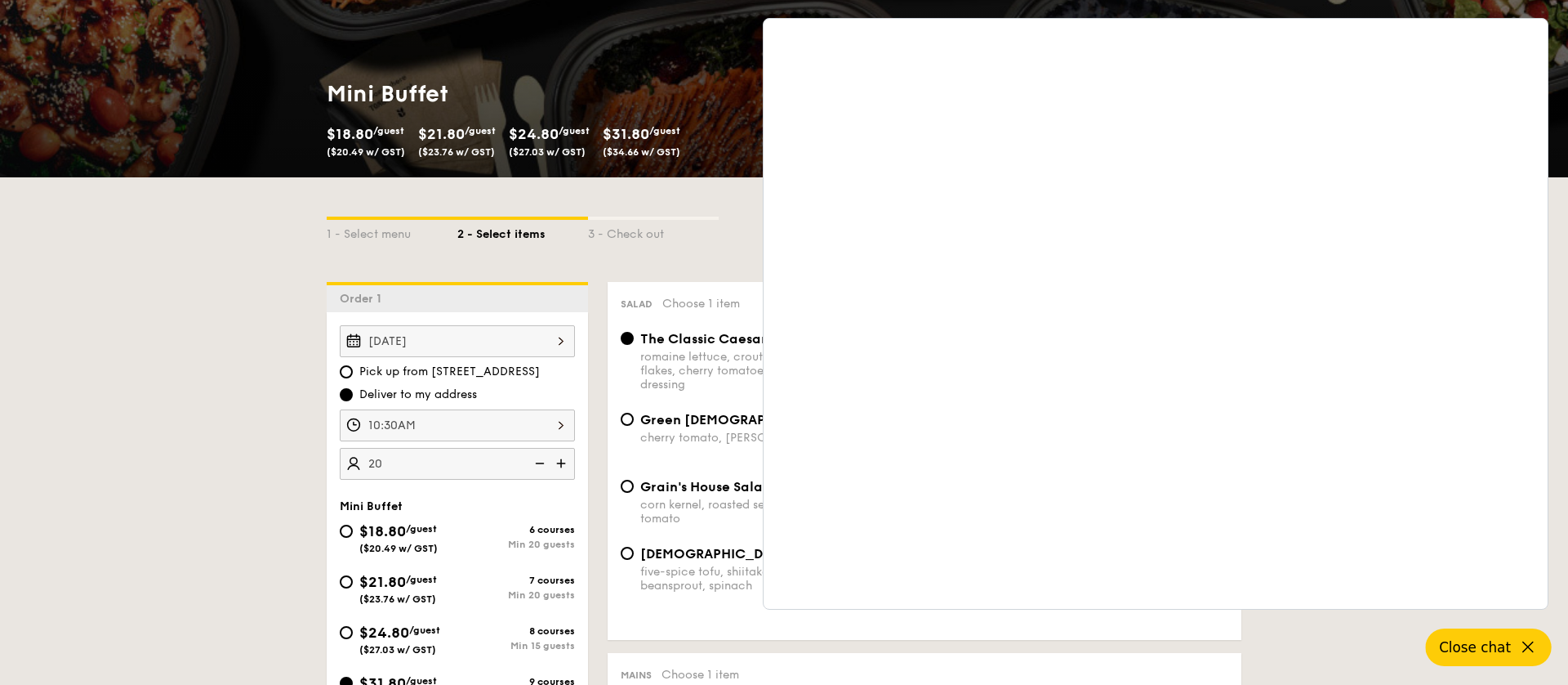
click at [1411, 648] on span "Close chat" at bounding box center [1475, 647] width 72 height 16
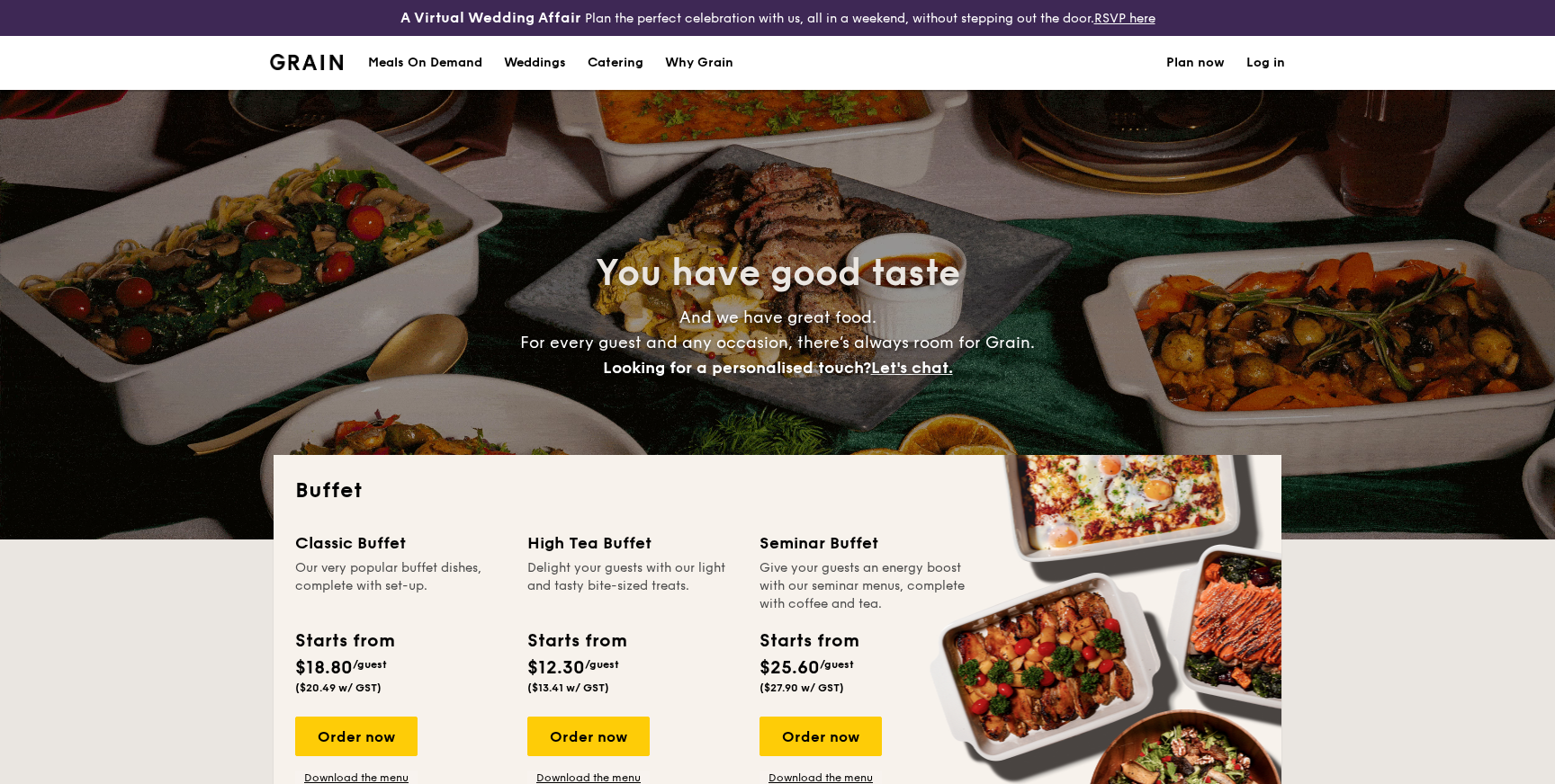
select select
click at [609, 74] on h1 "Catering" at bounding box center [615, 63] width 56 height 54
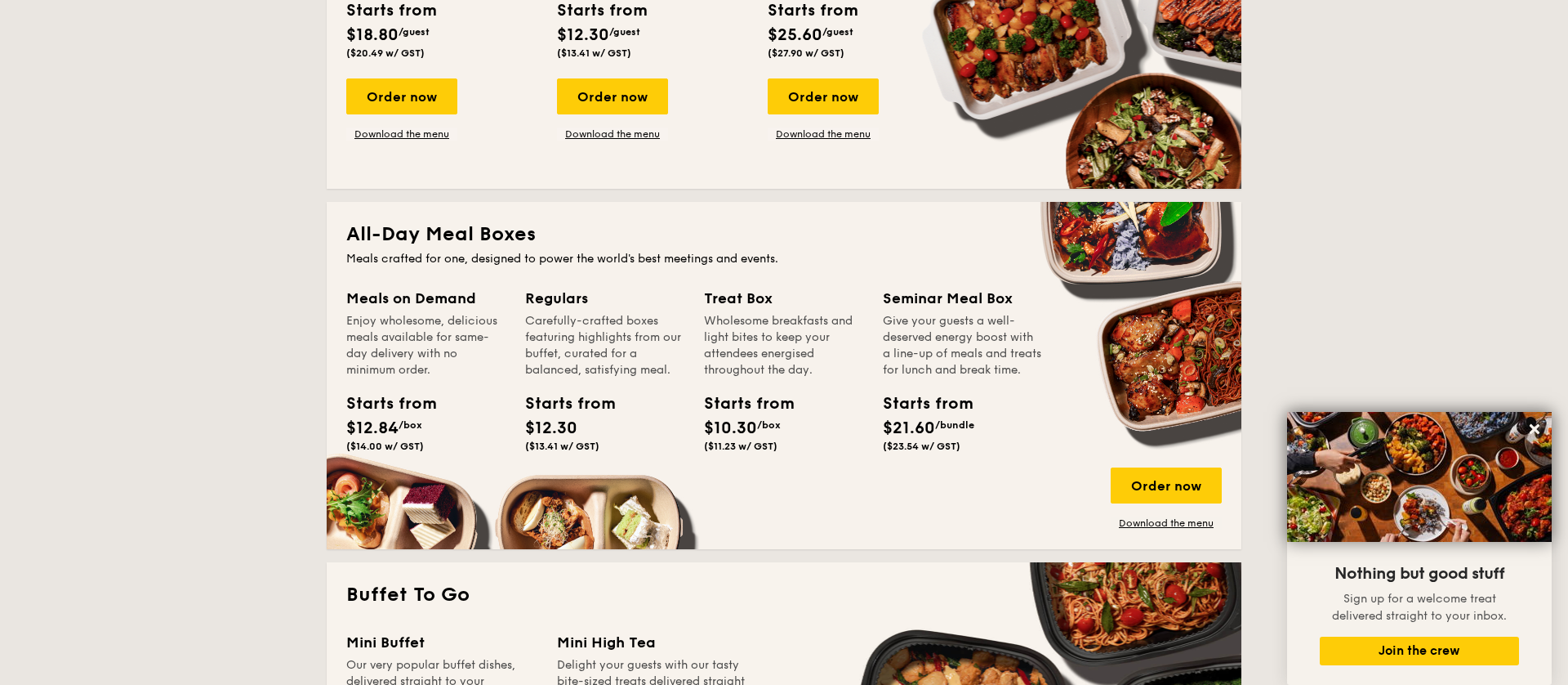
scroll to position [578, 0]
